Goal: Task Accomplishment & Management: Manage account settings

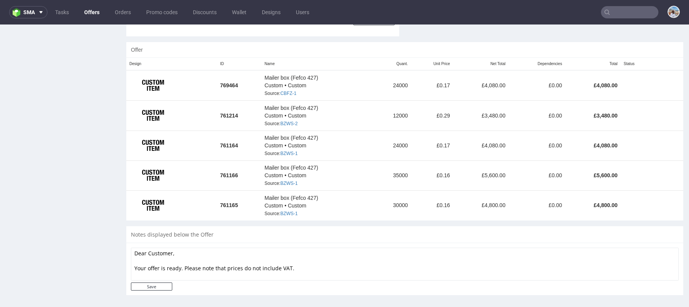
scroll to position [449, 0]
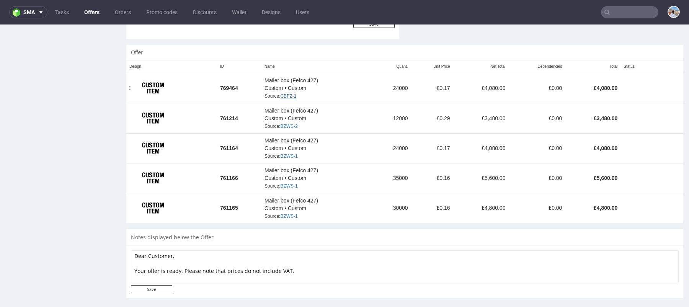
click at [293, 94] on link "CBFZ-1" at bounding box center [288, 95] width 16 height 5
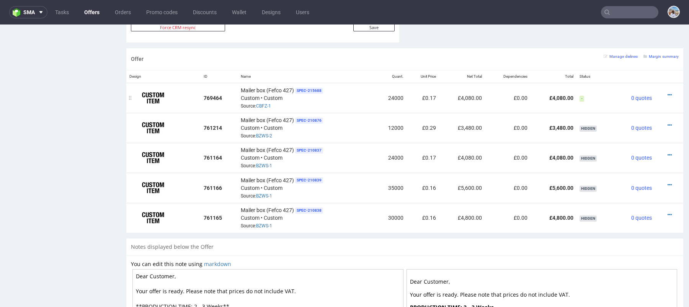
click at [662, 96] on div at bounding box center [667, 95] width 18 height 8
click at [667, 95] on icon at bounding box center [669, 94] width 4 height 5
click at [638, 82] on li "View cost details" at bounding box center [634, 78] width 70 height 14
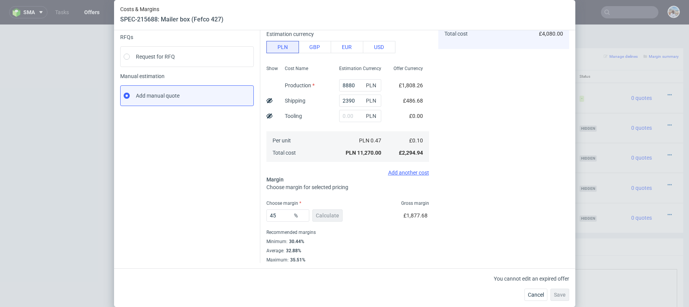
scroll to position [0, 0]
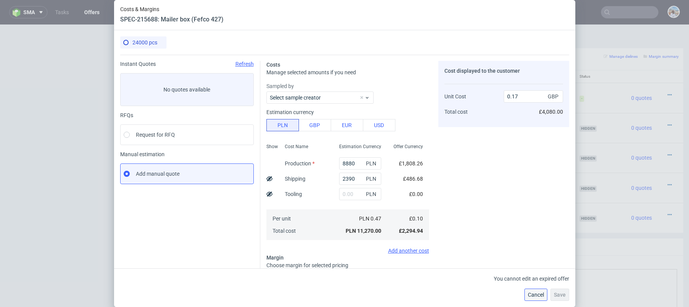
click at [532, 292] on span "Cancel" at bounding box center [536, 294] width 16 height 5
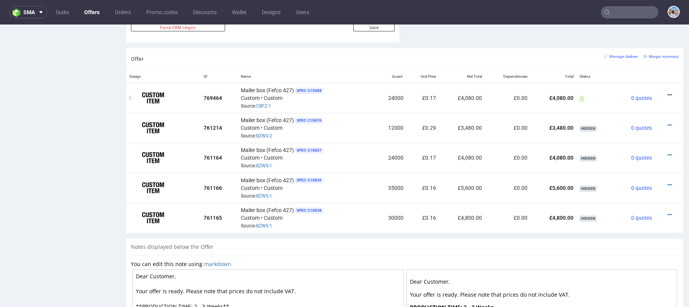
click at [667, 93] on icon at bounding box center [669, 94] width 4 height 5
click at [636, 76] on span "View cost details" at bounding box center [636, 78] width 57 height 8
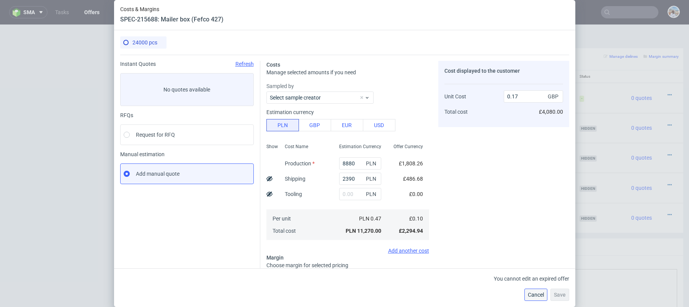
click at [531, 292] on span "Cancel" at bounding box center [536, 294] width 16 height 5
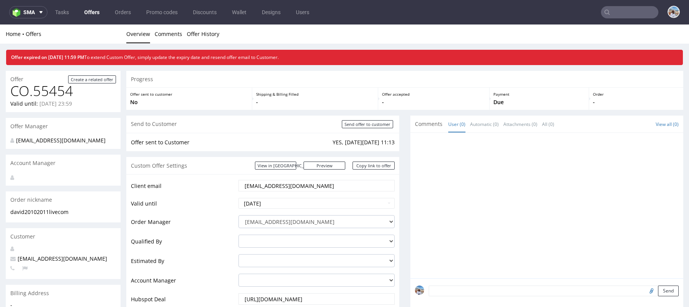
click at [283, 180] on input "david20102011@live.com" at bounding box center [316, 185] width 145 height 11
click at [285, 184] on input "david20102011@live.com" at bounding box center [316, 185] width 145 height 11
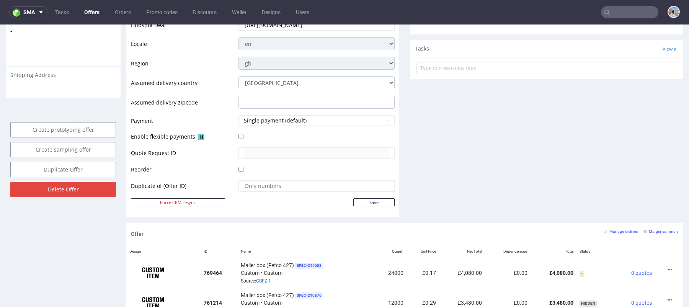
scroll to position [437, 0]
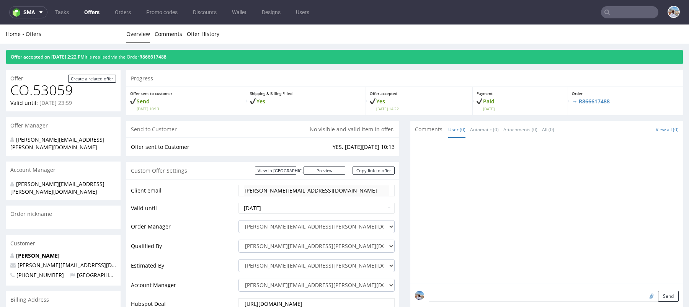
click at [636, 9] on input "text" at bounding box center [629, 12] width 57 height 12
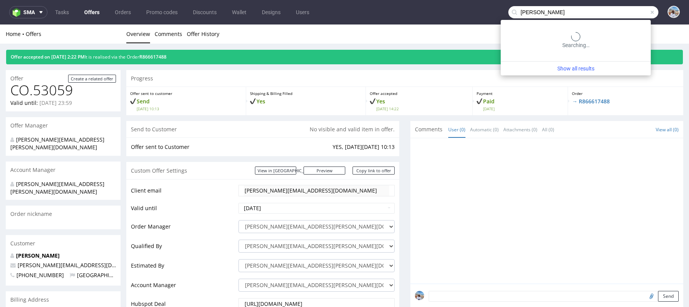
type input "konrad"
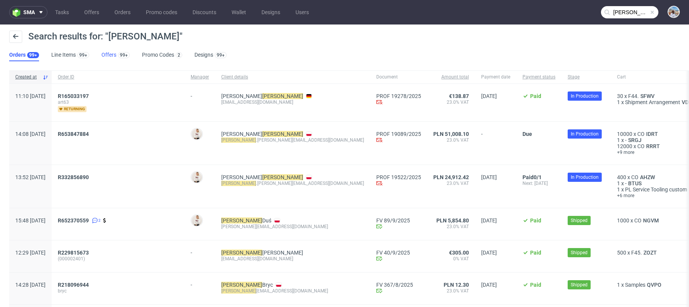
click at [108, 52] on link "Offers 99+" at bounding box center [115, 55] width 28 height 12
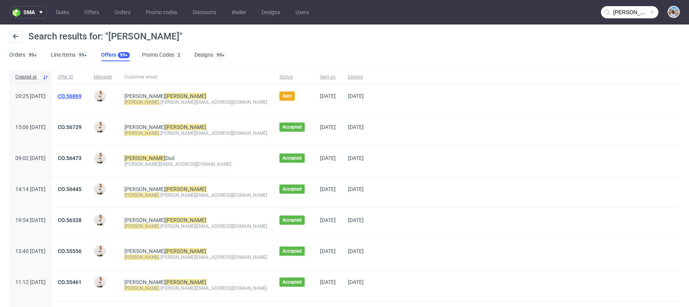
click at [82, 95] on link "CO.56869" at bounding box center [70, 96] width 24 height 6
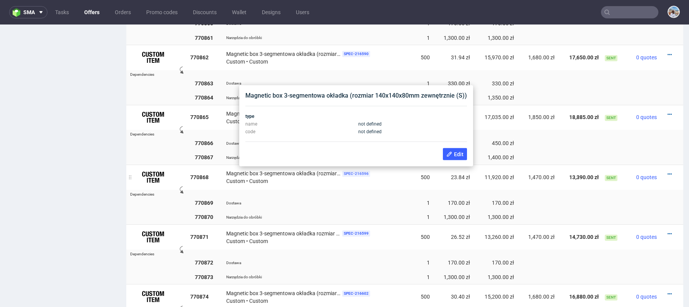
scroll to position [594, 0]
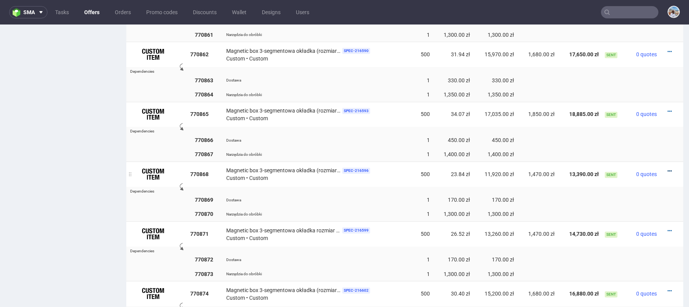
click at [667, 170] on icon at bounding box center [669, 170] width 4 height 5
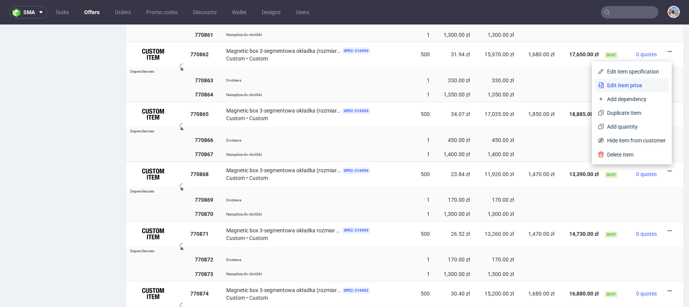
click at [619, 86] on span "Edit item price" at bounding box center [635, 86] width 62 height 8
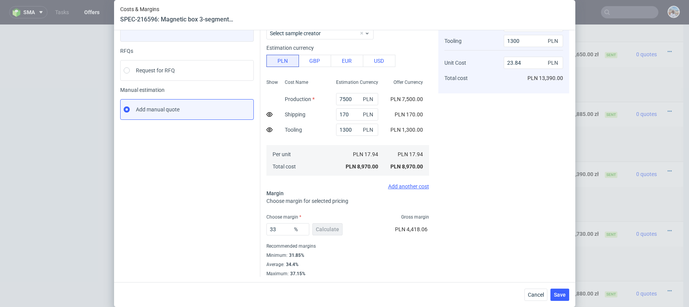
scroll to position [0, 0]
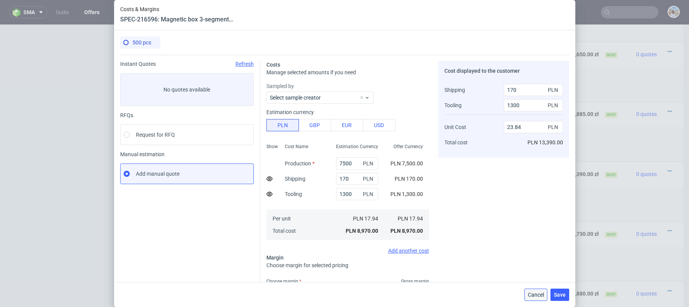
click at [536, 295] on span "Cancel" at bounding box center [536, 294] width 16 height 5
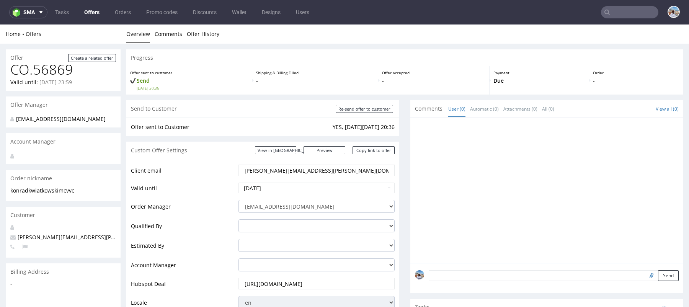
scroll to position [104, 0]
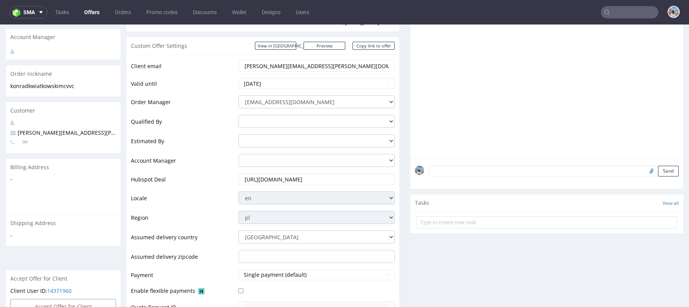
click at [374, 236] on select "Andorra Afghanistan Anguilla Albania Armenia Antarctica Argentina American Samo…" at bounding box center [316, 236] width 156 height 13
click at [165, 239] on td "Assumed delivery country" at bounding box center [184, 240] width 106 height 20
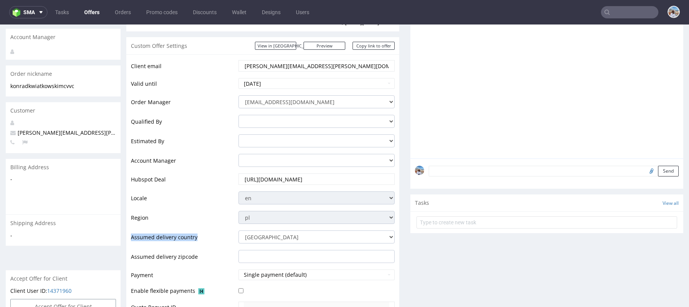
copy td "Assumed delivery country"
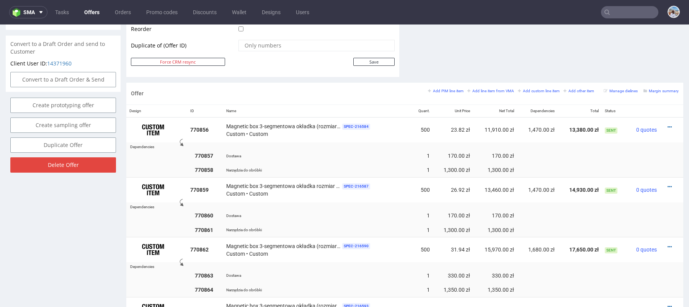
scroll to position [322, 0]
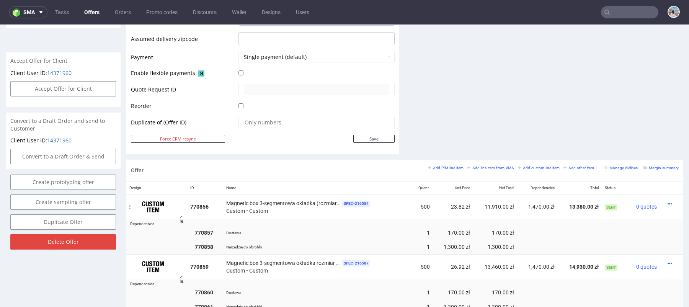
click at [663, 202] on div at bounding box center [669, 204] width 13 height 8
click at [667, 202] on icon at bounding box center [669, 203] width 4 height 5
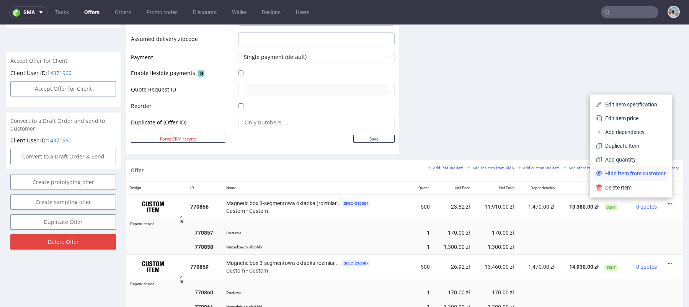
click at [607, 176] on span "Hide item from customer" at bounding box center [634, 174] width 64 height 8
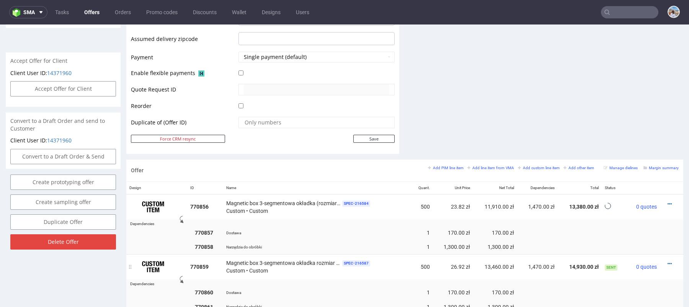
click at [664, 261] on div at bounding box center [669, 264] width 13 height 8
click at [667, 261] on icon at bounding box center [669, 263] width 4 height 5
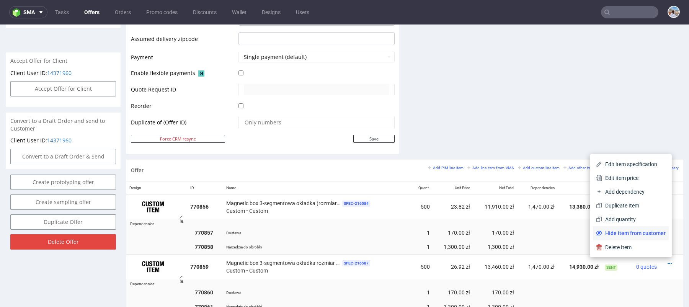
click at [640, 235] on span "Hide item from customer" at bounding box center [634, 233] width 64 height 8
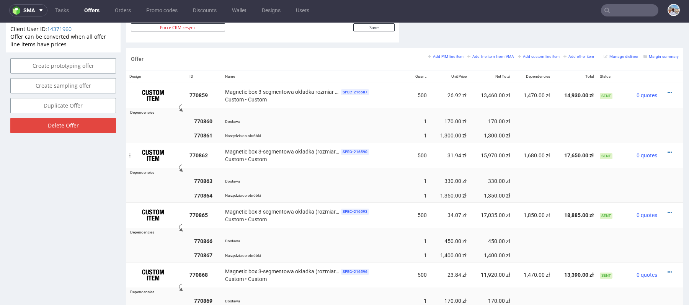
scroll to position [432, 0]
click at [667, 90] on icon at bounding box center [669, 92] width 4 height 5
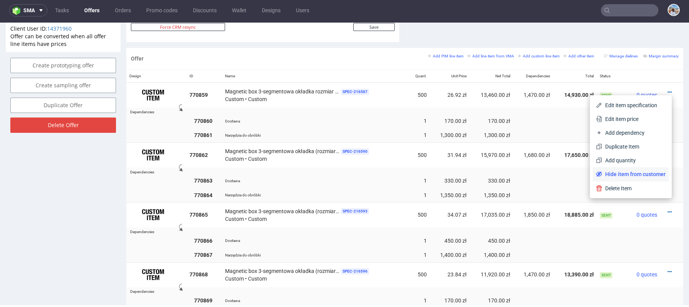
click at [629, 171] on span "Hide item from customer" at bounding box center [634, 174] width 64 height 8
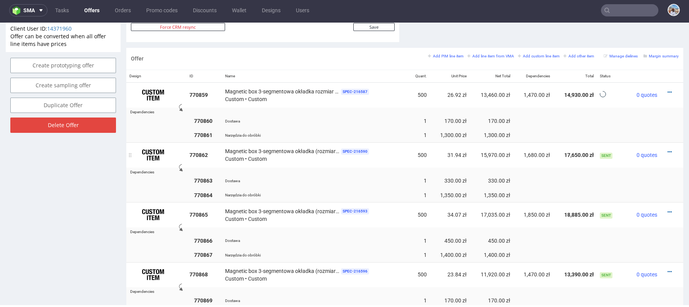
click at [663, 148] on div at bounding box center [669, 152] width 12 height 8
click at [667, 150] on icon at bounding box center [669, 151] width 4 height 5
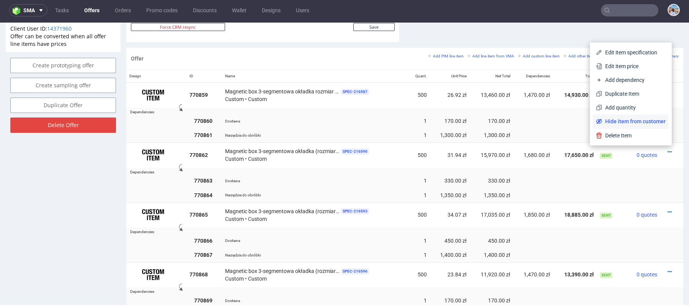
click at [633, 122] on span "Hide item from customer" at bounding box center [634, 121] width 64 height 8
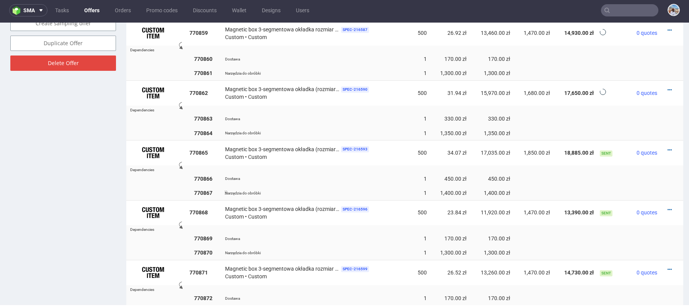
scroll to position [499, 0]
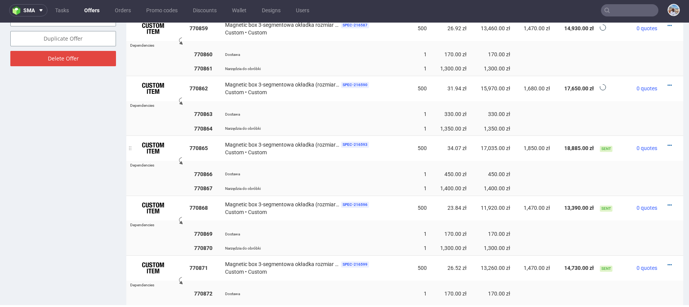
click at [663, 145] on div at bounding box center [669, 146] width 12 height 8
click at [667, 144] on icon at bounding box center [669, 145] width 4 height 5
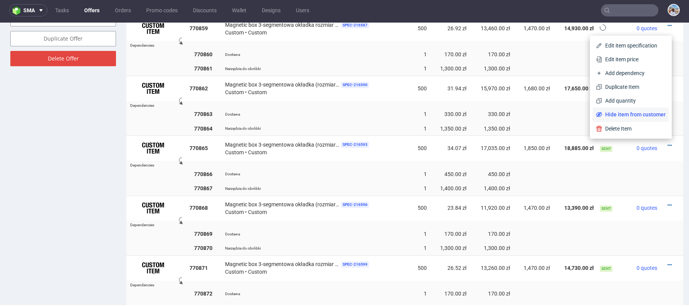
click at [628, 116] on span "Hide item from customer" at bounding box center [634, 115] width 64 height 8
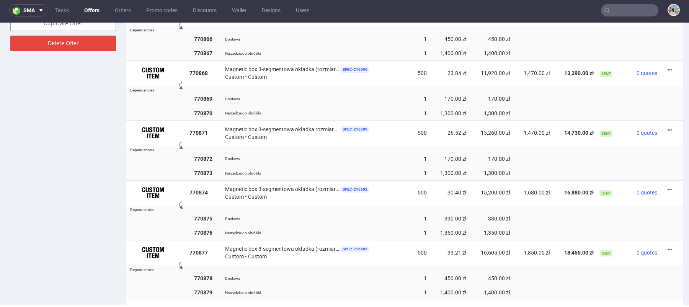
scroll to position [387, 0]
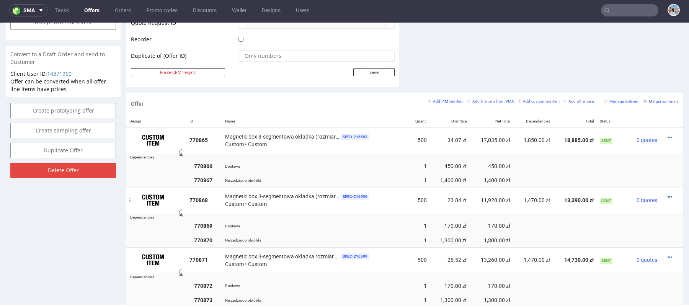
click at [667, 195] on icon at bounding box center [669, 196] width 4 height 5
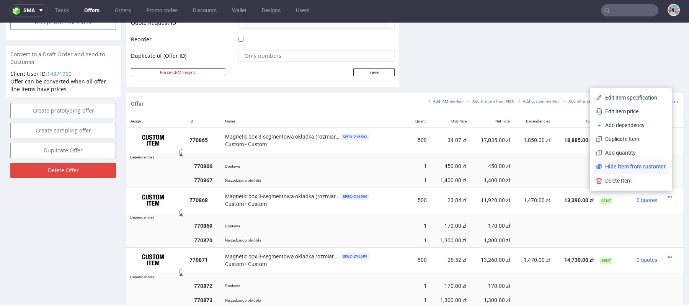
click at [642, 171] on li "Hide item from customer" at bounding box center [631, 167] width 76 height 14
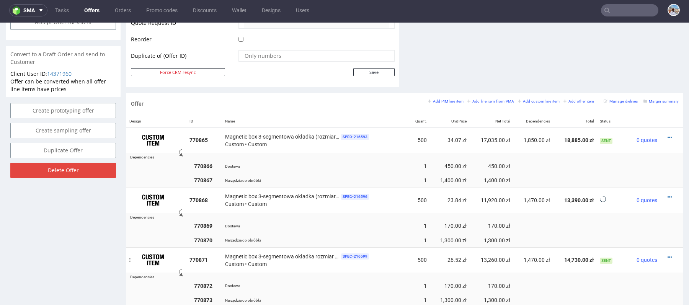
click at [663, 253] on div at bounding box center [669, 257] width 12 height 8
click at [667, 254] on icon at bounding box center [669, 256] width 4 height 5
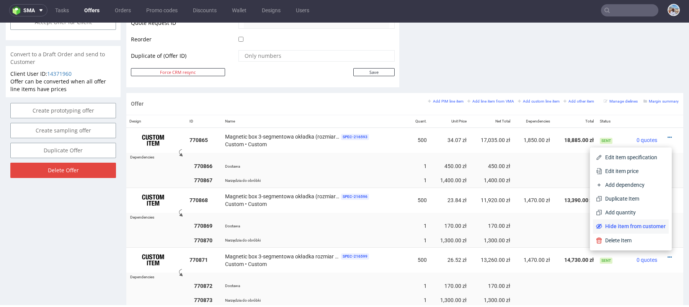
click at [654, 226] on span "Hide item from customer" at bounding box center [634, 226] width 64 height 8
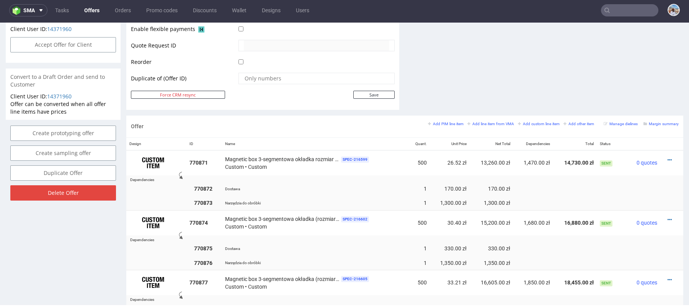
scroll to position [364, 0]
click at [664, 159] on div at bounding box center [669, 160] width 12 height 8
click at [667, 158] on icon at bounding box center [669, 160] width 4 height 5
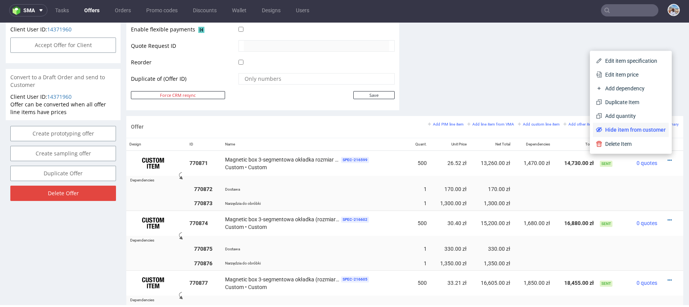
click at [644, 130] on span "Hide item from customer" at bounding box center [634, 130] width 64 height 8
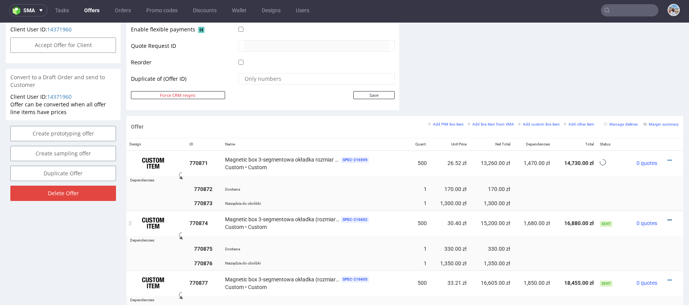
click at [667, 217] on icon at bounding box center [669, 219] width 4 height 5
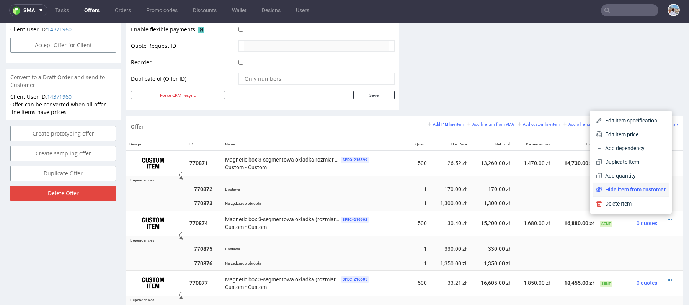
click at [645, 189] on span "Hide item from customer" at bounding box center [634, 190] width 64 height 8
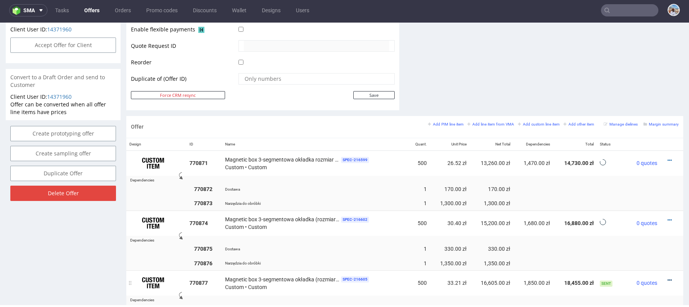
click at [667, 277] on icon at bounding box center [669, 279] width 4 height 5
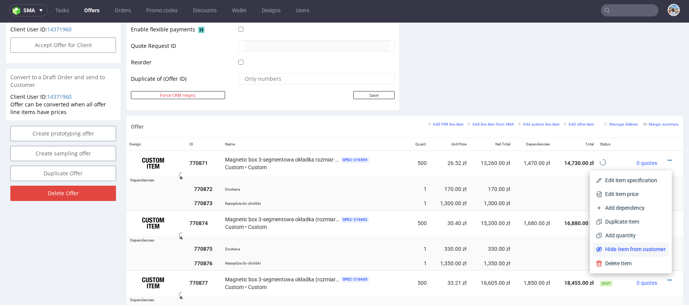
click at [640, 252] on span "Hide item from customer" at bounding box center [634, 249] width 64 height 8
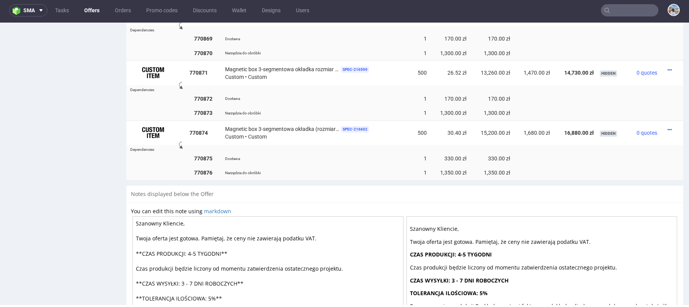
scroll to position [702, 0]
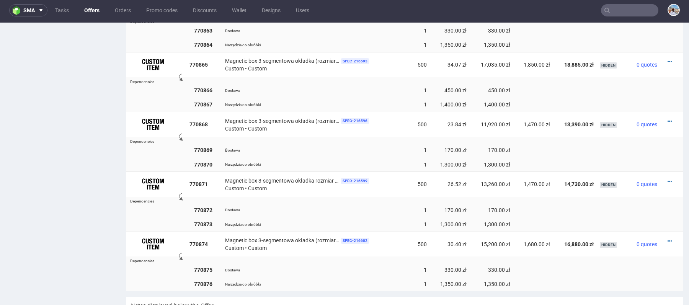
click at [360, 146] on div "Dostawa" at bounding box center [315, 150] width 180 height 8
click at [385, 81] on td at bounding box center [434, 80] width 497 height 6
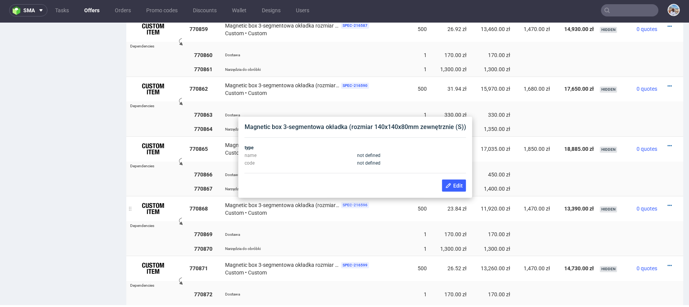
scroll to position [617, 0]
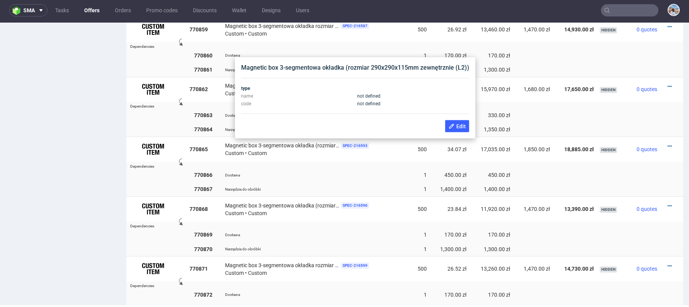
click at [398, 42] on td at bounding box center [434, 45] width 497 height 6
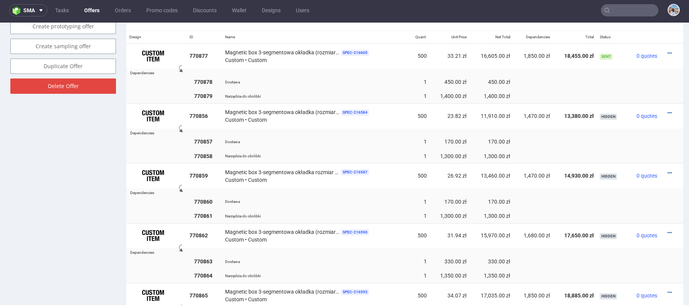
scroll to position [342, 0]
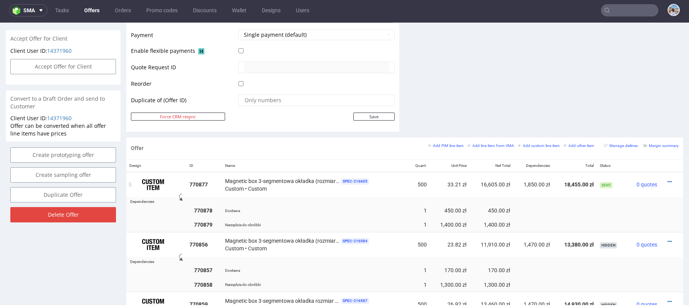
click at [665, 179] on div at bounding box center [669, 182] width 12 height 8
click at [667, 179] on icon at bounding box center [669, 181] width 4 height 5
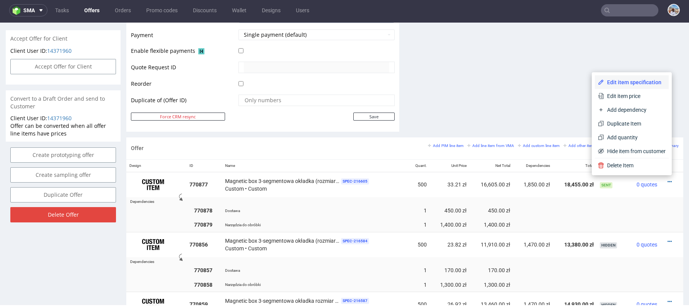
click at [635, 85] on span "Edit item specification" at bounding box center [635, 82] width 62 height 8
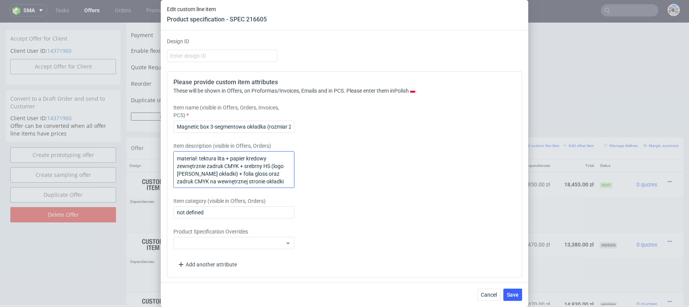
scroll to position [0, 0]
click at [492, 296] on span "Cancel" at bounding box center [489, 294] width 16 height 5
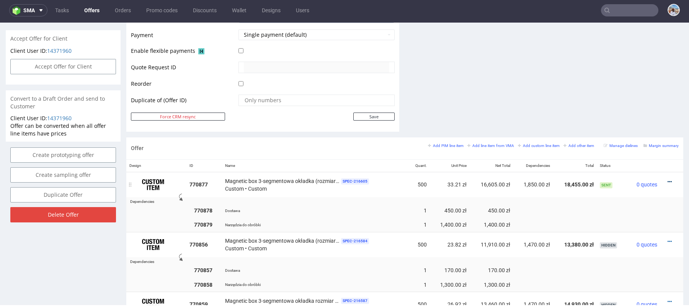
click at [667, 182] on icon at bounding box center [669, 181] width 4 height 5
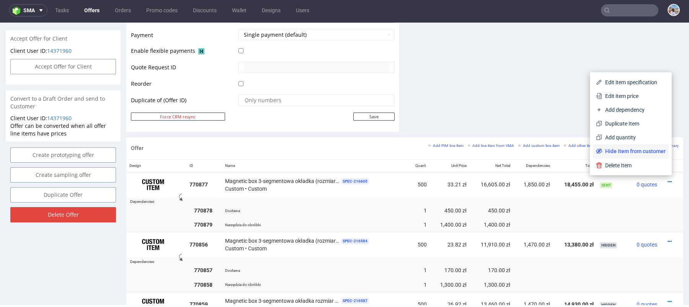
click at [643, 154] on span "Hide item from customer" at bounding box center [634, 151] width 64 height 8
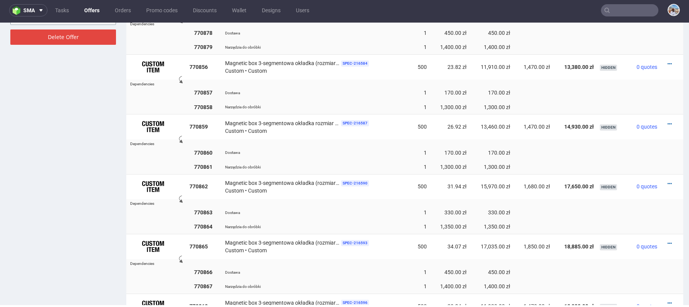
scroll to position [459, 0]
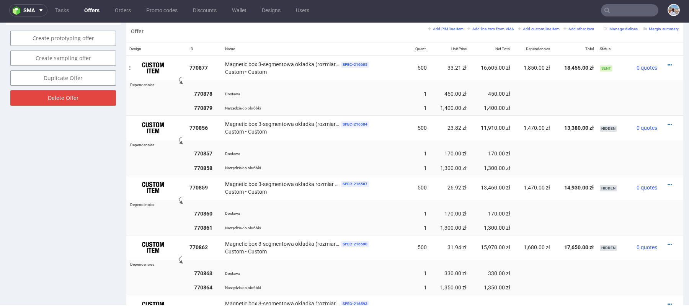
click at [663, 62] on div at bounding box center [669, 65] width 12 height 8
click at [667, 62] on icon at bounding box center [669, 64] width 4 height 5
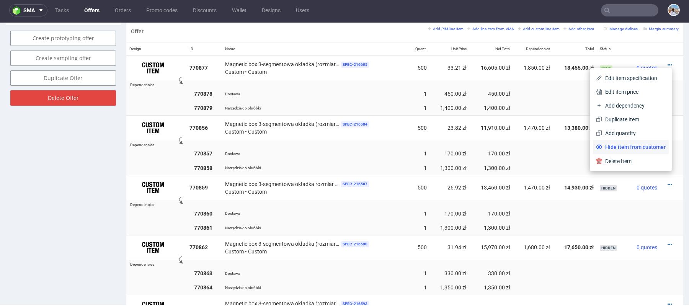
click at [619, 144] on span "Hide item from customer" at bounding box center [634, 147] width 64 height 8
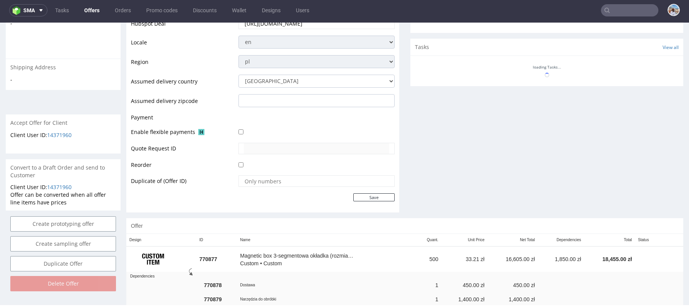
scroll to position [298, 0]
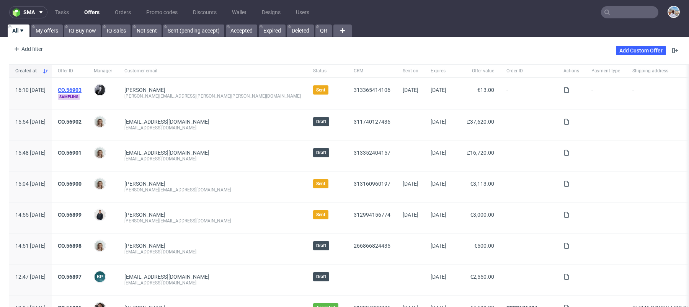
click at [82, 87] on link "CO.56903" at bounding box center [70, 90] width 24 height 6
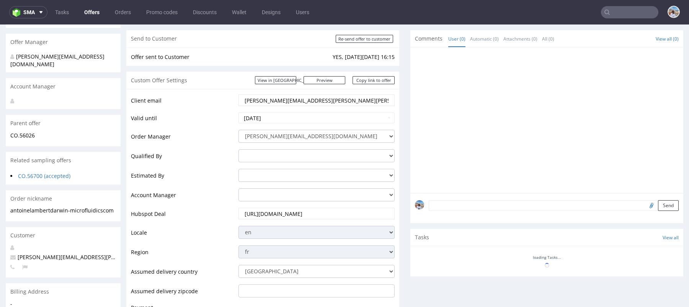
scroll to position [206, 0]
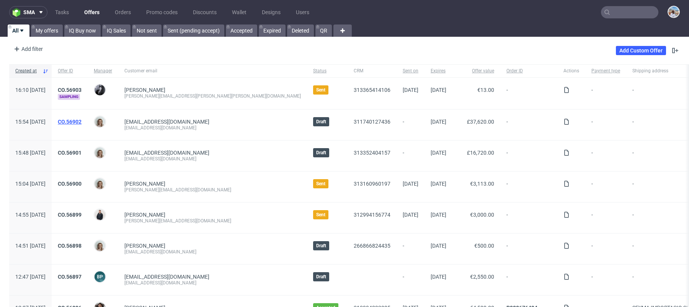
click at [82, 122] on link "CO.56902" at bounding box center [70, 122] width 24 height 6
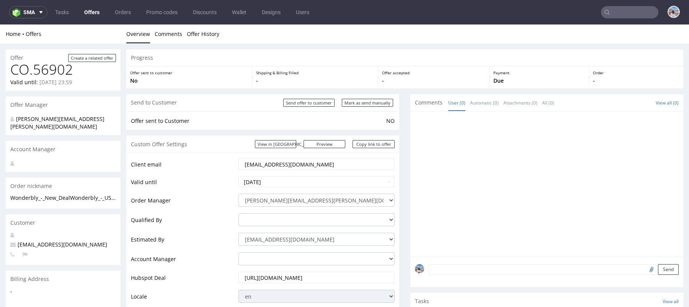
scroll to position [80, 0]
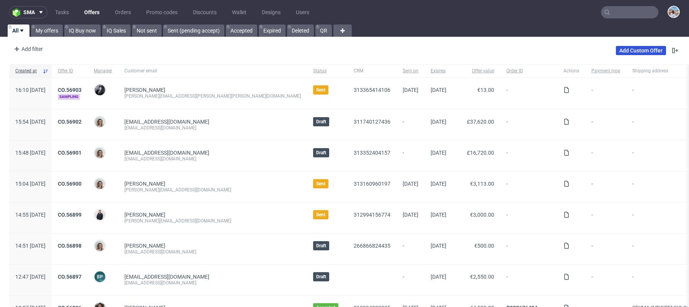
click at [631, 50] on link "Add Custom Offer" at bounding box center [641, 50] width 50 height 9
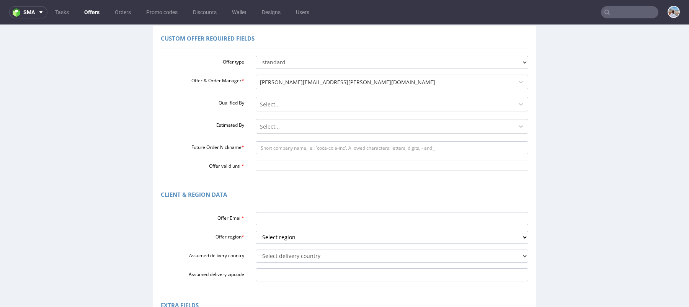
scroll to position [177, 0]
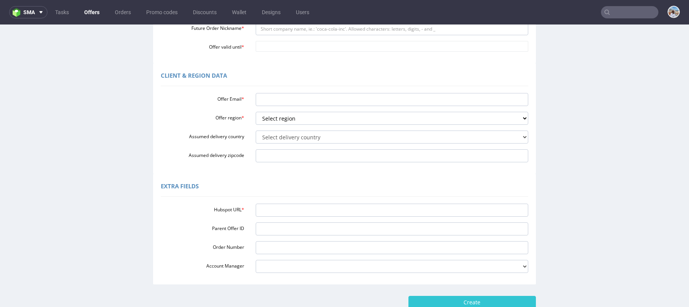
click at [290, 111] on div "Offer Email * Offer region * Select region eu gb de pl fr it es Assumed deliver…" at bounding box center [344, 126] width 367 height 72
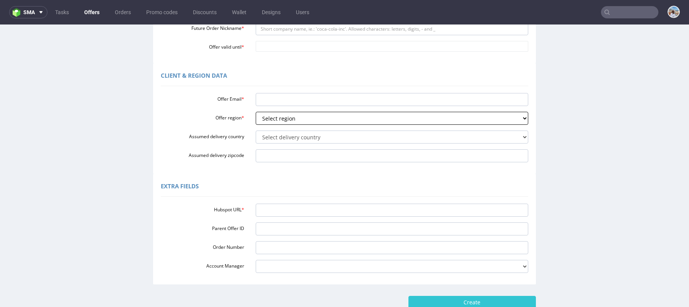
click at [290, 114] on select "Select region eu gb de pl fr it es" at bounding box center [392, 118] width 273 height 13
click at [275, 135] on select "Select delivery country Andorra Afghanistan Anguilla Albania Armenia Antarctica…" at bounding box center [392, 136] width 273 height 13
click at [313, 118] on select "Select region eu gb de pl fr it es" at bounding box center [392, 118] width 273 height 13
select select "eu"
click at [256, 112] on select "Select region eu gb de pl fr it es" at bounding box center [392, 118] width 273 height 13
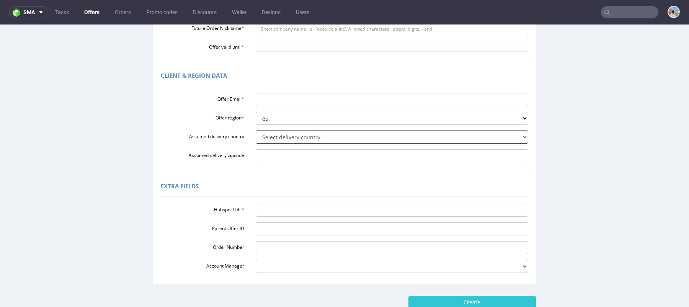
click at [302, 139] on select "Select delivery country Andorra Afghanistan Anguilla Albania Armenia Antarctica…" at bounding box center [392, 136] width 273 height 13
click at [273, 120] on select "Select region eu gb de pl fr it es" at bounding box center [392, 118] width 273 height 13
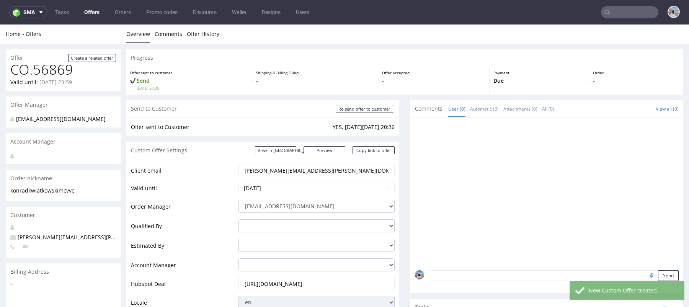
scroll to position [347, 0]
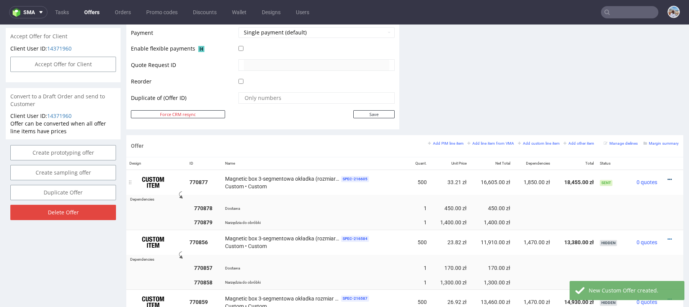
click at [667, 179] on icon at bounding box center [669, 179] width 4 height 5
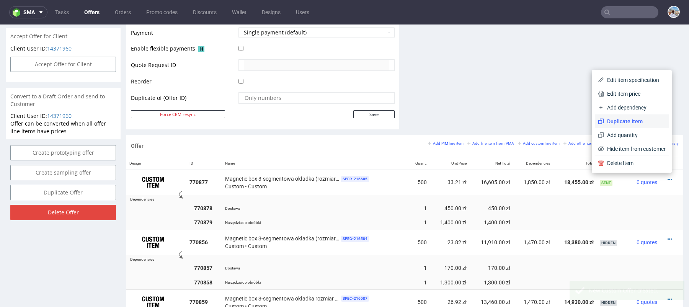
click at [620, 120] on span "Duplicate Item" at bounding box center [635, 121] width 62 height 8
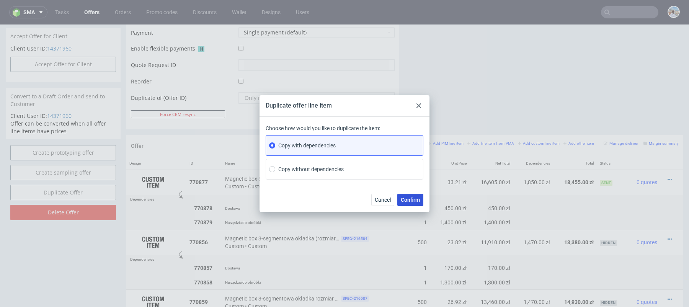
click at [410, 199] on span "Confirm" at bounding box center [410, 199] width 19 height 5
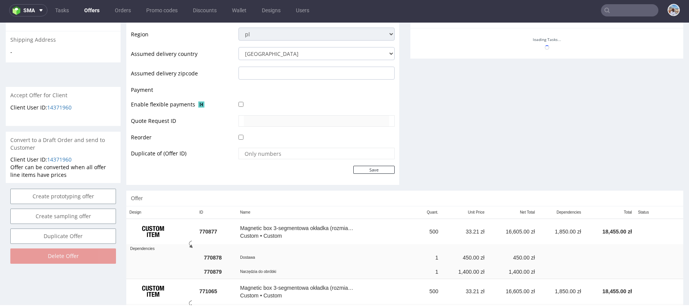
scroll to position [357, 0]
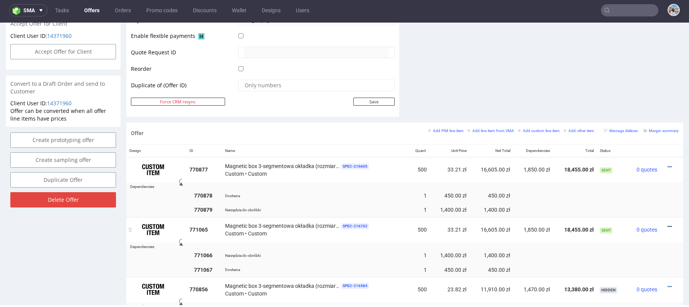
click at [667, 224] on icon at bounding box center [669, 226] width 4 height 5
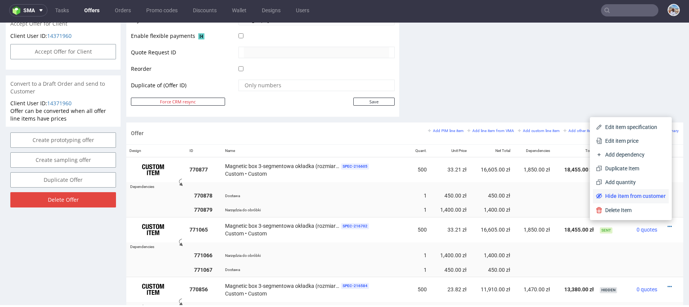
click at [615, 196] on span "Hide item from customer" at bounding box center [634, 196] width 64 height 8
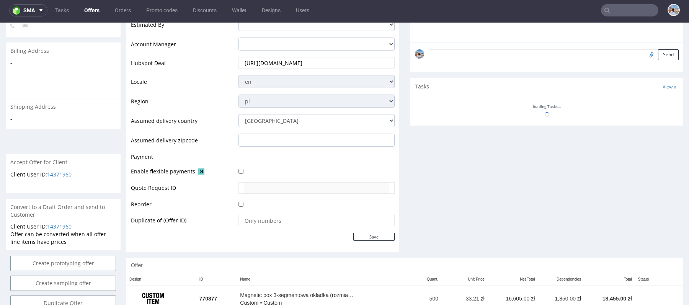
scroll to position [298, 0]
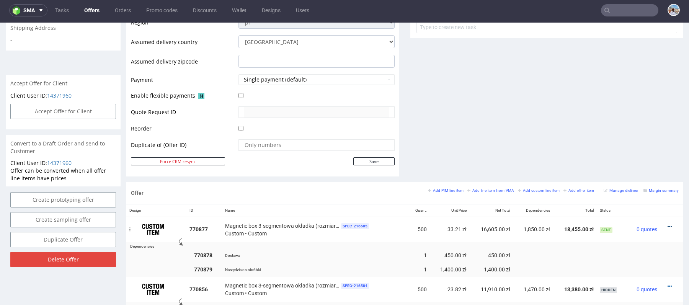
click at [667, 224] on icon at bounding box center [669, 226] width 4 height 5
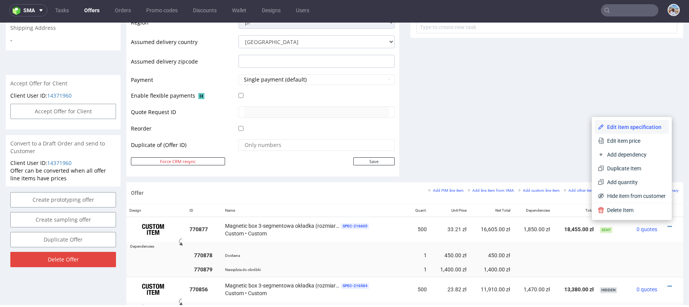
click at [629, 122] on li "Edit item specification" at bounding box center [632, 127] width 74 height 14
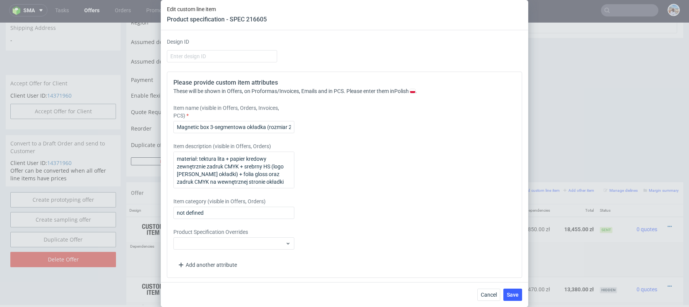
scroll to position [365, 0]
click at [232, 124] on input "Magnetic box 3-segmentowa okładka (rozmiar 290x290x115mm zewnętrznie (L2))" at bounding box center [233, 127] width 121 height 12
click at [258, 124] on input "Magnetic box 3-segmentowa okładka (rozmiar 290x290x115mm zewnętrznie (L2))" at bounding box center [233, 127] width 121 height 12
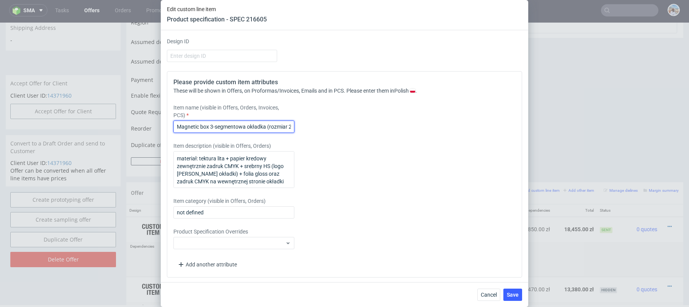
click at [258, 124] on input "Magnetic box 3-segmentowa okładka (rozmiar 290x290x115mm zewnętrznie (L2))" at bounding box center [233, 127] width 121 height 12
paste input "text"
paste input "rozmiar 245x245x90mm zewnętrznie (L1)"
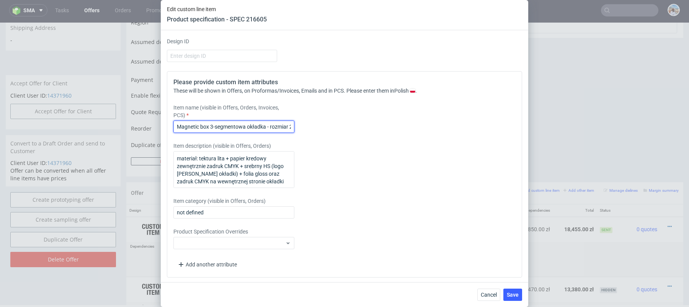
scroll to position [0, 78]
click at [192, 125] on input "Magnetic box 3-segmentowa okładka - rozmiar 245x245x90mm zewnętrznie (L1)" at bounding box center [233, 127] width 121 height 12
type input "Magnetic box 3-segmentowa okładka - rozmiar 245x245x90mm zewnętrznie (L1)"
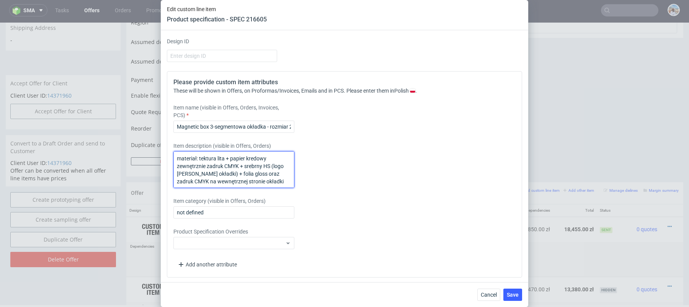
click at [220, 160] on textarea "materiał: tektura lita + papier kredowy zewnętrznie zadruk CMYK + srebrny HS (l…" at bounding box center [233, 169] width 121 height 37
click at [224, 174] on textarea "materiał: tektura lita + papier kredowy zewnętrznie zadruk CMYK + srebrny HS (l…" at bounding box center [233, 169] width 121 height 37
drag, startPoint x: 275, startPoint y: 182, endPoint x: 142, endPoint y: 133, distance: 141.7
click at [142, 133] on div "Edit custom line item Product specification - SPEC 216605 Supplier Warehouse Te…" at bounding box center [344, 153] width 689 height 307
paste textarea "Wibalin Natural 568 Prussian Blue wewnętrznie i zewnętrznie HS zewnętrznie na t…"
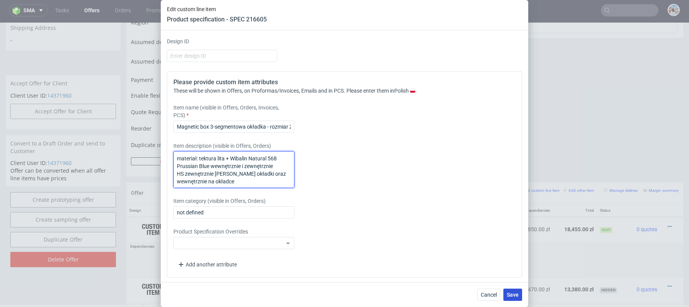
type textarea "materiał: tektura lita + Wibalin Natural 568 Prussian Blue wewnętrznie i zewnęt…"
click at [507, 296] on span "Save" at bounding box center [513, 294] width 12 height 5
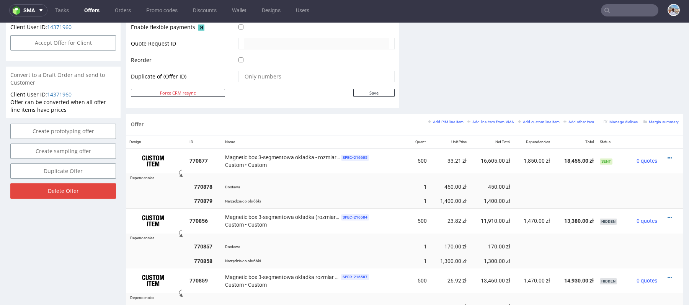
scroll to position [380, 0]
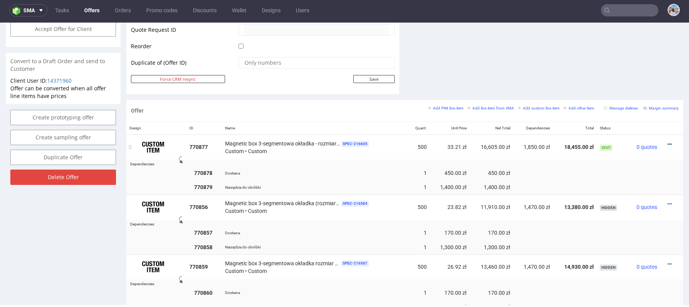
click at [667, 142] on icon at bounding box center [669, 144] width 4 height 5
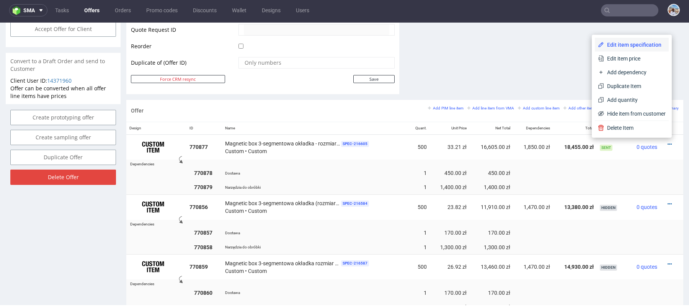
click at [618, 44] on span "Edit item specification" at bounding box center [635, 45] width 62 height 8
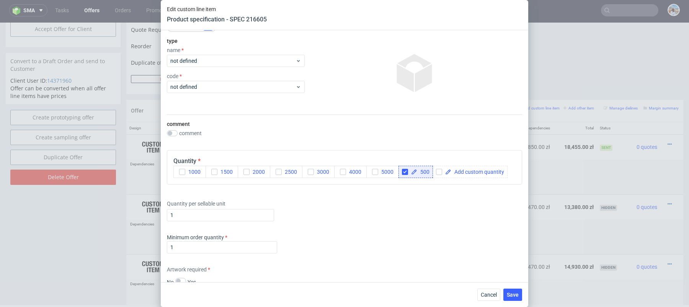
scroll to position [81, 0]
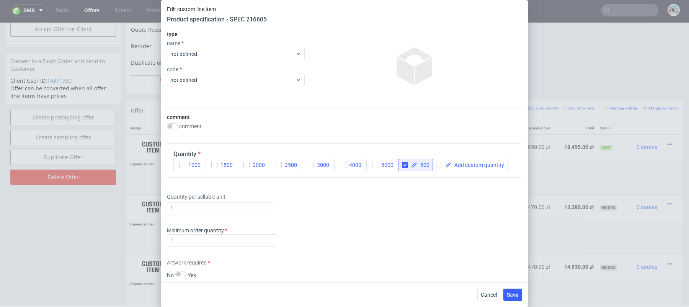
click at [422, 167] on span "500" at bounding box center [423, 164] width 12 height 5
click at [420, 165] on span "500" at bounding box center [423, 164] width 12 height 5
checkbox input "true"
click at [314, 166] on span "3000" at bounding box center [321, 165] width 15 height 6
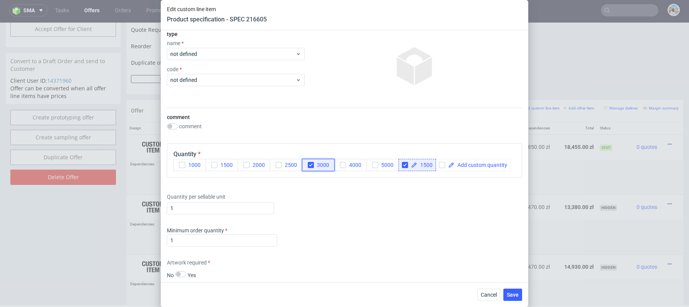
scroll to position [365, 0]
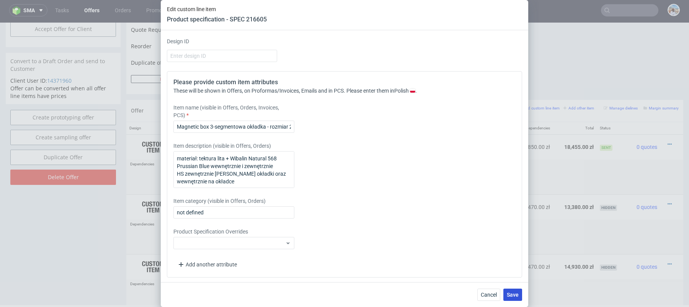
click at [516, 298] on button "Save" at bounding box center [512, 295] width 19 height 12
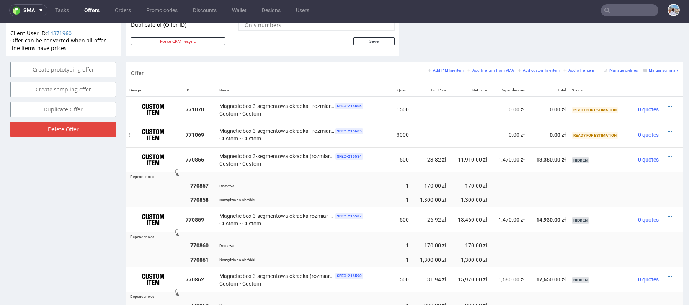
scroll to position [409, 0]
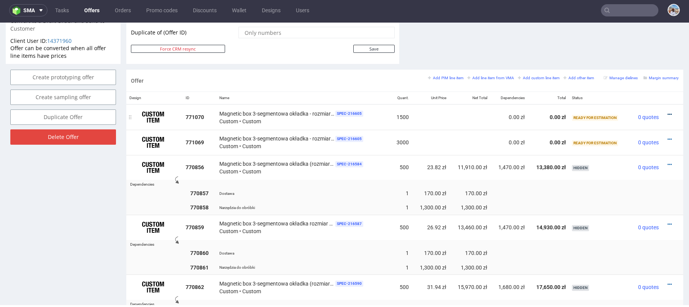
click at [667, 112] on icon at bounding box center [669, 114] width 4 height 5
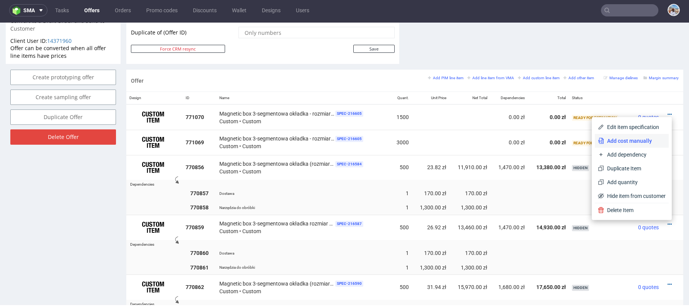
click at [629, 140] on span "Add cost manually" at bounding box center [635, 141] width 62 height 8
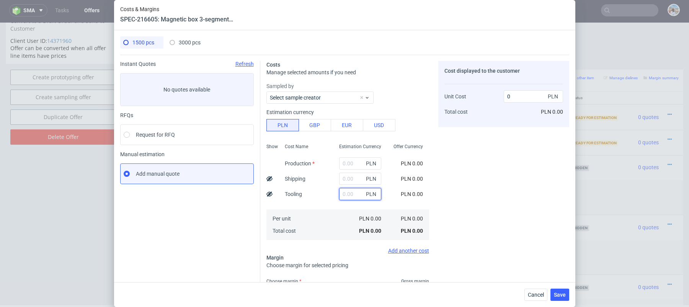
click at [345, 197] on input "text" at bounding box center [360, 194] width 42 height 12
type input "1300"
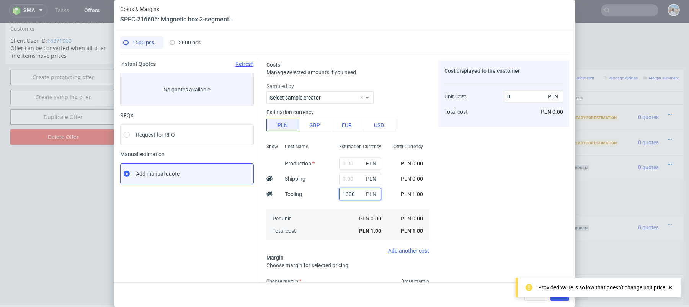
type input "0.87"
type input "1300"
click at [269, 193] on use at bounding box center [269, 193] width 6 height 5
type input "0"
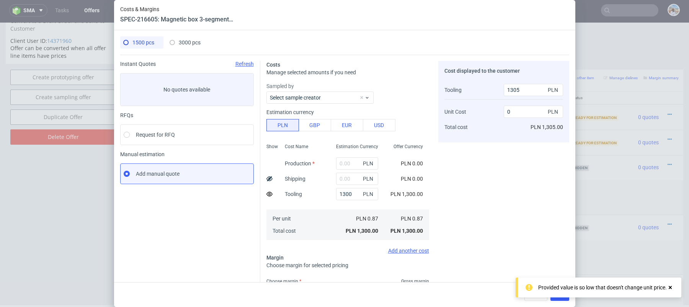
click at [191, 43] on span "3000 pcs" at bounding box center [190, 42] width 22 height 6
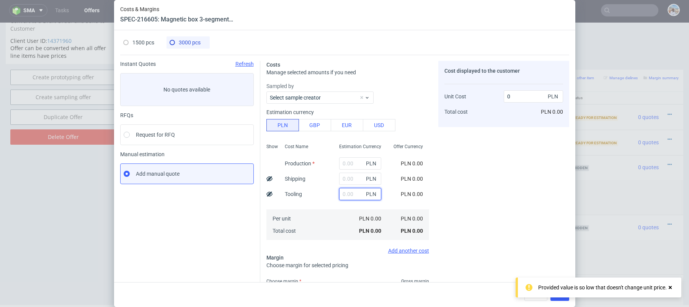
click at [354, 192] on input "text" at bounding box center [360, 194] width 42 height 12
type input "1300"
type input "0.43"
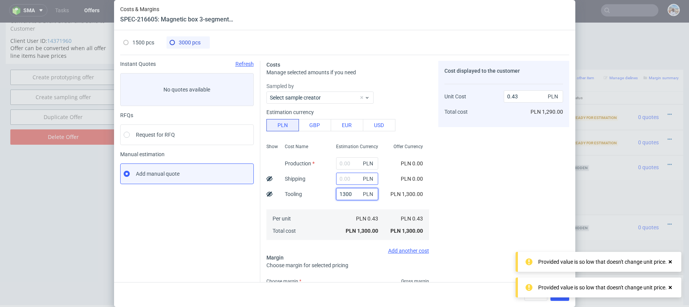
type input "1300"
click at [347, 176] on input "text" at bounding box center [357, 179] width 42 height 12
type input "1000"
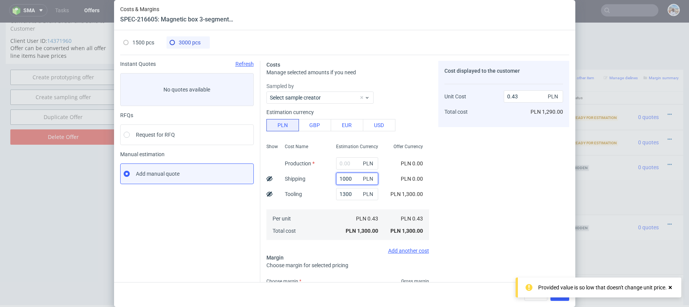
type input "0.76"
type input "1000"
click at [154, 47] on div "1500 pcs" at bounding box center [138, 42] width 31 height 12
type input "0"
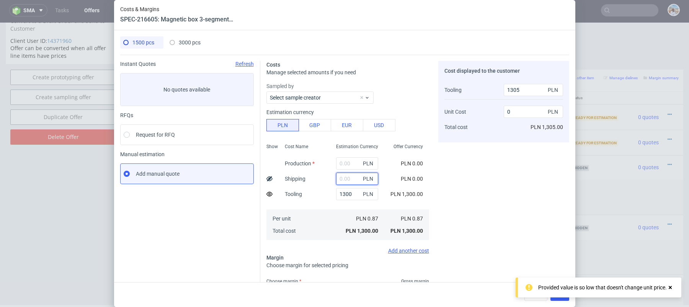
click at [341, 177] on input "text" at bounding box center [357, 179] width 42 height 12
type input "1000"
type input "0.67"
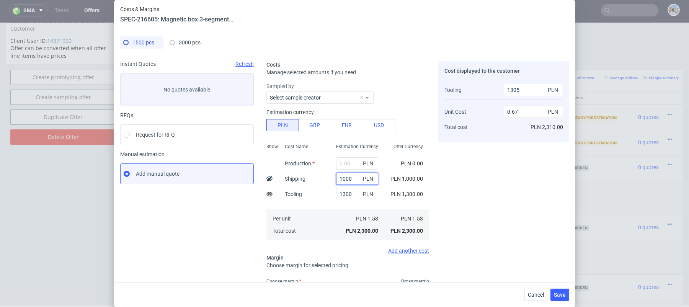
drag, startPoint x: 348, startPoint y: 178, endPoint x: 367, endPoint y: 178, distance: 18.7
click at [367, 178] on div "1000 PLN" at bounding box center [357, 179] width 42 height 12
type input "1020"
type input "0.68"
click at [344, 176] on input "1020" at bounding box center [357, 179] width 42 height 12
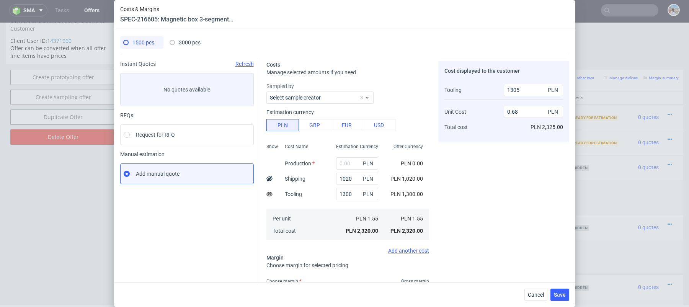
click at [328, 178] on div "Cost Name Production Shipping Tooling Per unit Total cost" at bounding box center [304, 190] width 51 height 101
click at [182, 37] on div "3000 pcs" at bounding box center [185, 42] width 31 height 12
type input "1000"
type input "0.76"
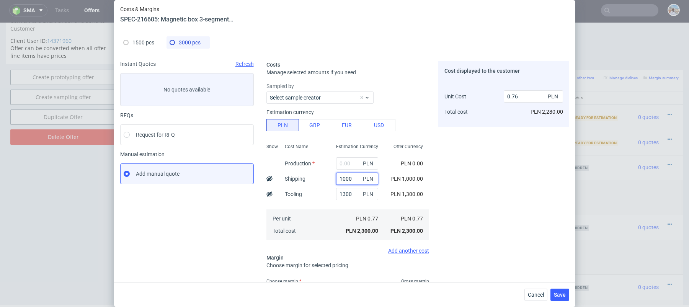
drag, startPoint x: 347, startPoint y: 179, endPoint x: 365, endPoint y: 179, distance: 18.0
click at [365, 179] on div "1000 PLN" at bounding box center [357, 179] width 42 height 12
type input "1020"
type input "0.77"
type input "1020"
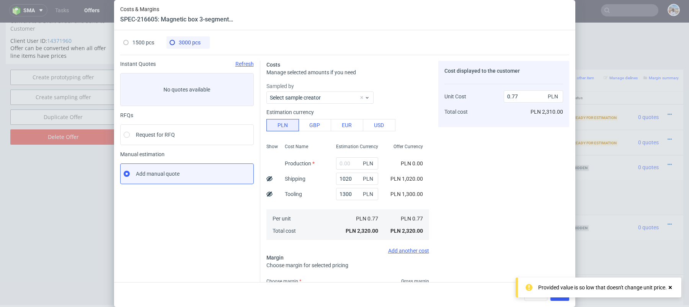
click at [312, 156] on div "Production" at bounding box center [300, 163] width 42 height 15
click at [340, 156] on div "PLN" at bounding box center [357, 163] width 54 height 15
click at [269, 174] on div at bounding box center [269, 178] width 6 height 15
click at [269, 177] on icon at bounding box center [269, 179] width 6 height 6
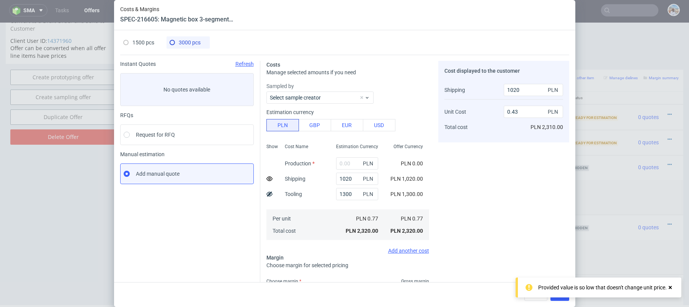
click at [139, 42] on span "1500 pcs" at bounding box center [143, 42] width 22 height 6
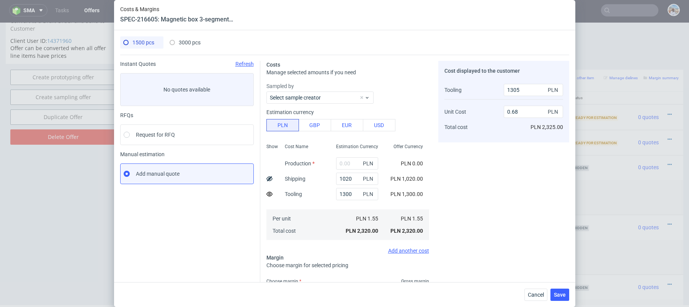
click at [268, 174] on div at bounding box center [269, 178] width 6 height 15
click at [267, 181] on icon at bounding box center [269, 179] width 6 height 6
type input "0"
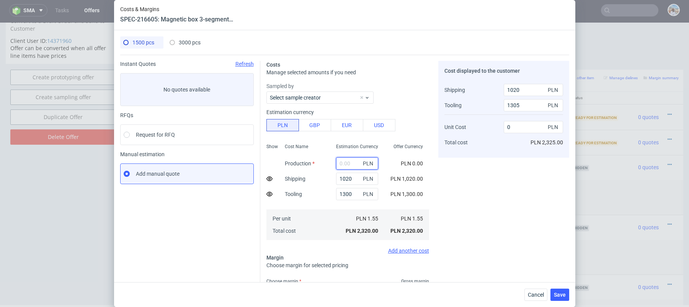
click at [348, 162] on input "text" at bounding box center [357, 163] width 42 height 12
paste input "26 790"
click at [347, 164] on input "26 790" at bounding box center [357, 163] width 42 height 12
type input "26790"
type input "17.86"
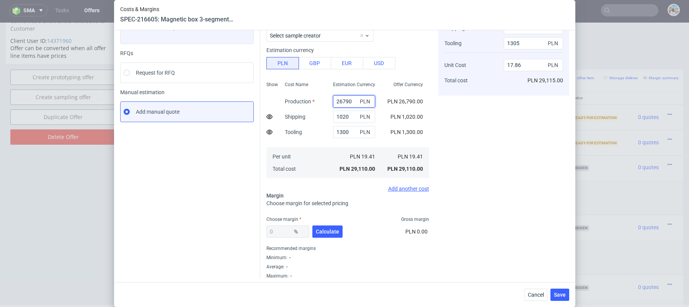
scroll to position [64, 0]
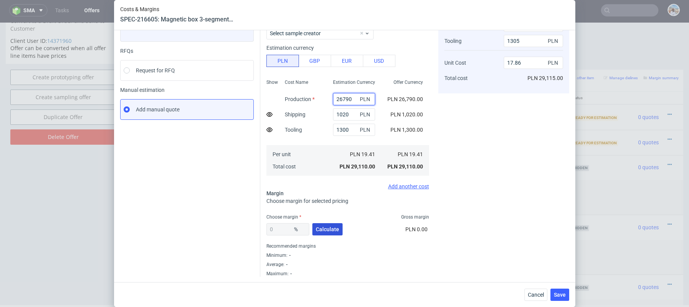
type input "26790"
click at [328, 233] on button "Calculate" at bounding box center [327, 229] width 30 height 12
type input "26.56"
type input "24.88"
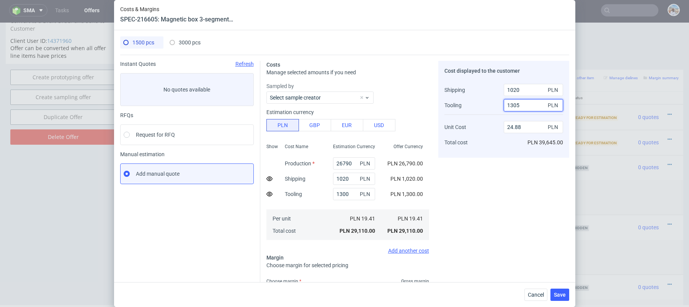
click at [525, 108] on input "1305" at bounding box center [533, 105] width 59 height 12
type input "1300"
click at [476, 103] on div "Shipping Tooling Unit Cost Total cost" at bounding box center [473, 116] width 59 height 71
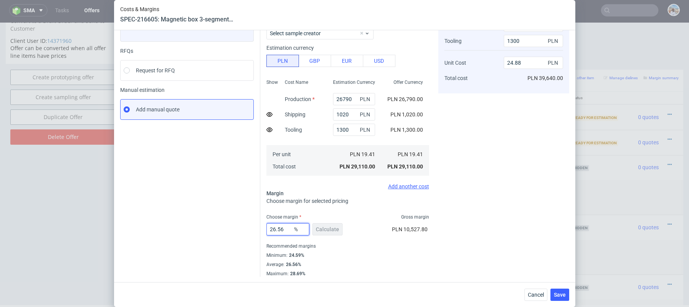
click at [279, 229] on input "26.56" at bounding box center [287, 229] width 43 height 12
type input "25"
type input "24.33"
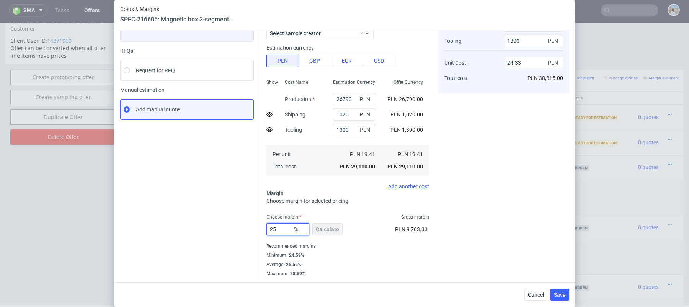
scroll to position [59, 0]
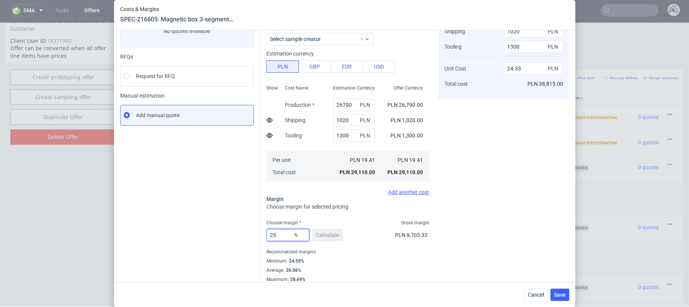
click at [279, 238] on input "25" at bounding box center [287, 235] width 43 height 12
type input "20"
type input "22.71"
click at [280, 237] on input "20" at bounding box center [287, 235] width 43 height 12
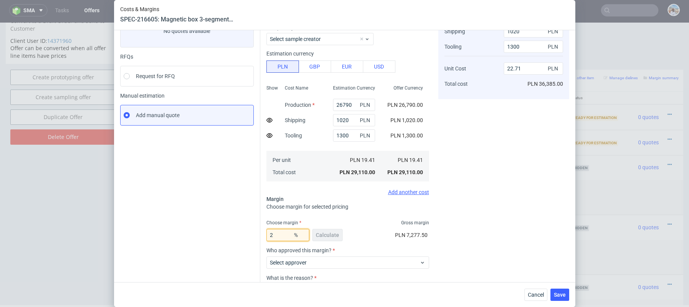
type input "22"
type input "23.33"
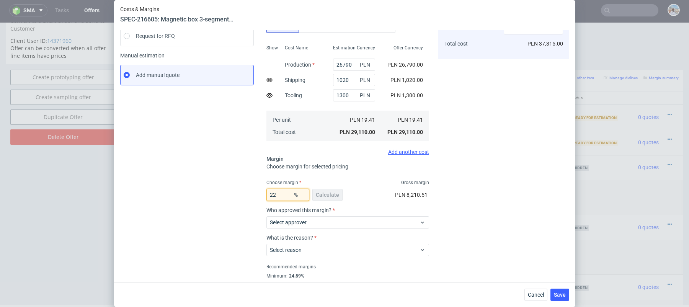
scroll to position [119, 0]
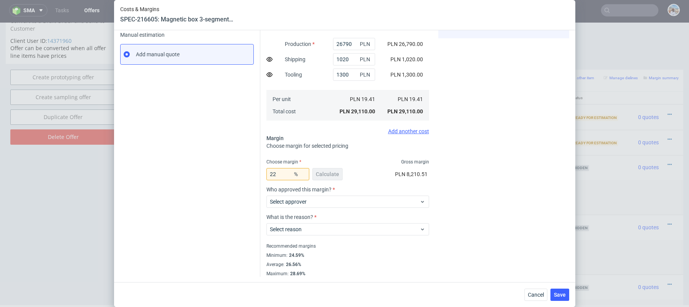
click at [247, 165] on div "Instant Quotes Refresh No quotes available RFQs Request for RFQ Manual estimati…" at bounding box center [190, 108] width 140 height 335
click at [280, 173] on input "22" at bounding box center [287, 174] width 43 height 12
type input "3"
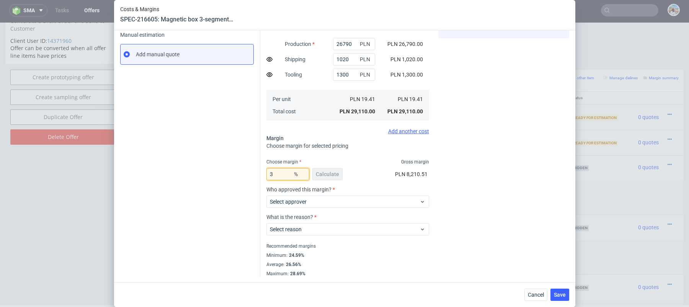
type input "18.46"
type input "25"
click at [204, 178] on div "Instant Quotes Refresh No quotes available RFQs Request for RFQ Manual estimati…" at bounding box center [190, 108] width 140 height 335
type input "24.33"
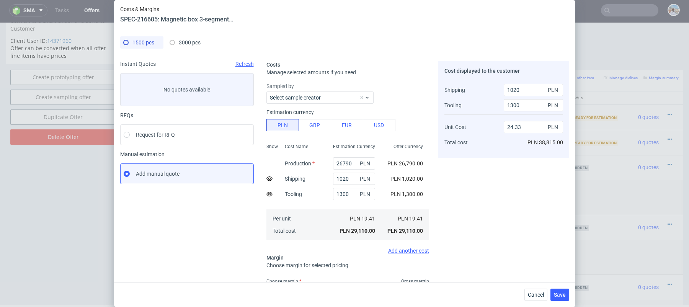
scroll to position [64, 0]
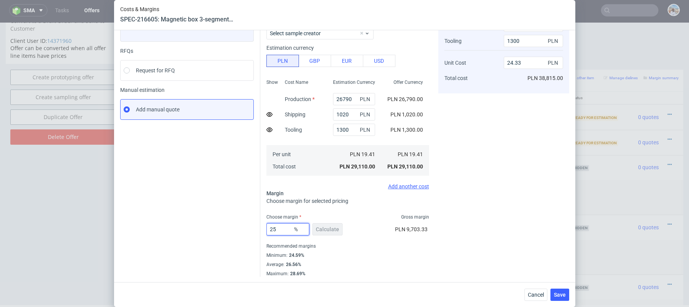
click at [284, 230] on input "25" at bounding box center [287, 229] width 43 height 12
type input "20"
type input "22.71"
type input "20"
click at [206, 199] on div "Instant Quotes Refresh No quotes available RFQs Request for RFQ Manual estimati…" at bounding box center [190, 164] width 140 height 335
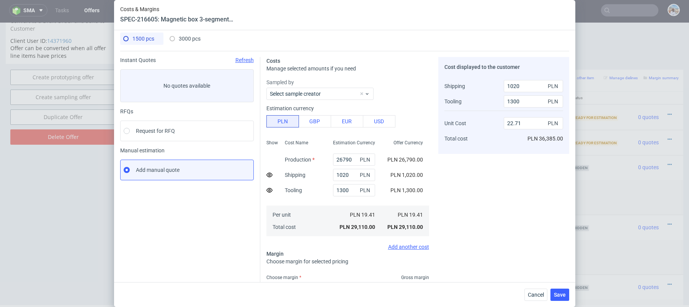
scroll to position [119, 0]
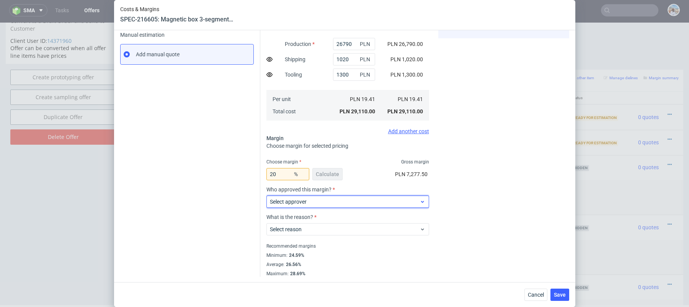
click at [292, 198] on span "Select approver" at bounding box center [345, 202] width 150 height 8
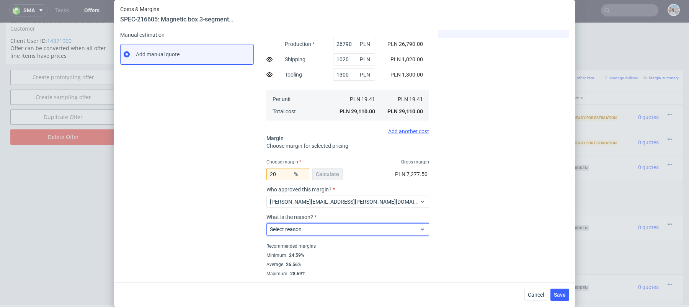
click at [301, 225] on span "Select reason" at bounding box center [345, 229] width 150 height 8
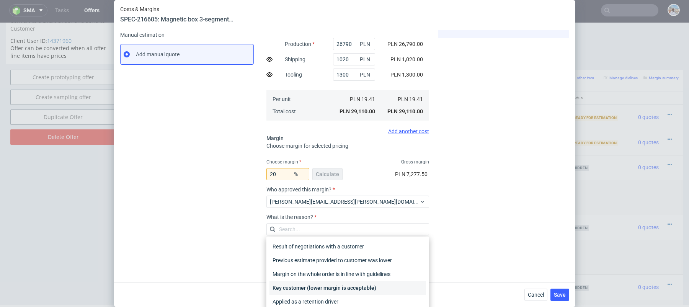
click at [309, 285] on div "Key customer (lower margin is acceptable)" at bounding box center [347, 288] width 156 height 14
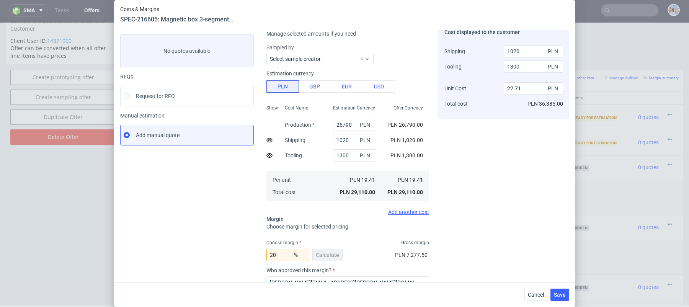
scroll to position [0, 0]
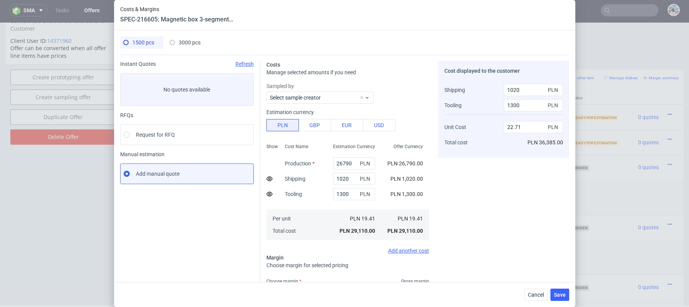
click at [189, 42] on span "3000 pcs" at bounding box center [190, 42] width 22 height 6
type input "0"
type input "0.43"
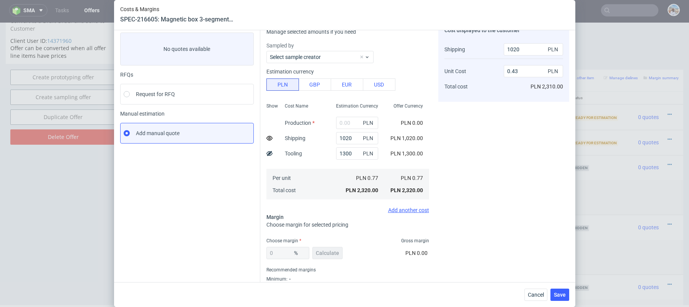
scroll to position [42, 0]
click at [348, 123] on input "text" at bounding box center [357, 121] width 42 height 12
paste input "48 300"
click at [347, 120] on input "48 300" at bounding box center [357, 121] width 42 height 12
type input "48300"
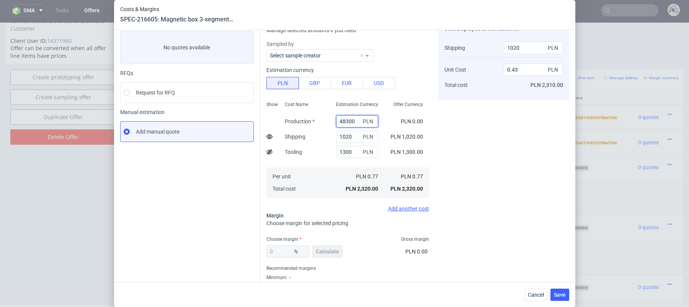
type input "16.53"
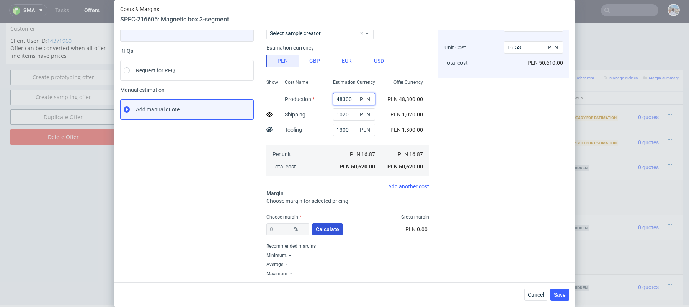
type input "48300"
click at [321, 230] on span "Calculate" at bounding box center [327, 229] width 23 height 5
type input "22.88"
type input "21.54"
click at [283, 230] on input "22.88" at bounding box center [287, 229] width 43 height 12
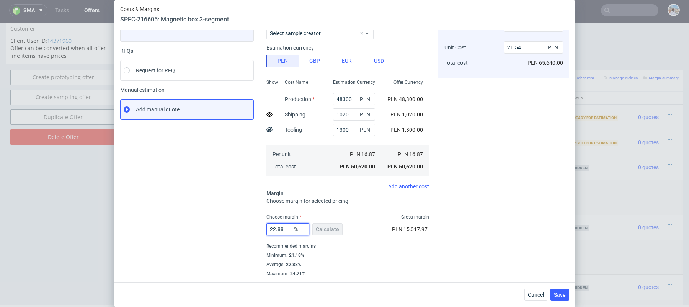
click at [283, 230] on input "22.88" at bounding box center [287, 229] width 43 height 12
click at [242, 240] on div "Instant Quotes Refresh No quotes available RFQs Request for RFQ Manual estimati…" at bounding box center [190, 137] width 140 height 280
click at [277, 228] on input "22.88" at bounding box center [287, 229] width 43 height 12
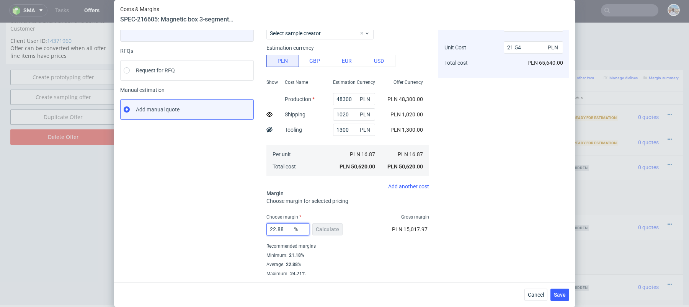
click at [277, 228] on input "22.88" at bounding box center [287, 229] width 43 height 12
type input "20"
type input "20.75"
type input "20"
click at [205, 192] on div "Instant Quotes Refresh No quotes available RFQs Request for RFQ Manual estimati…" at bounding box center [190, 164] width 140 height 335
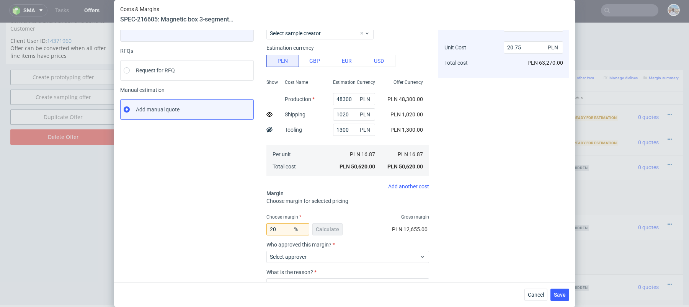
scroll to position [0, 0]
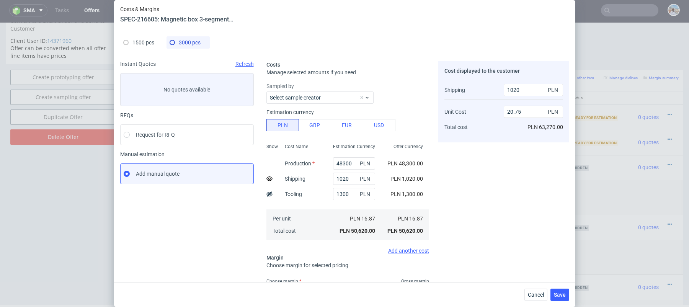
click at [141, 44] on span "1500 pcs" at bounding box center [143, 42] width 22 height 6
type input "26790"
type input "22.71"
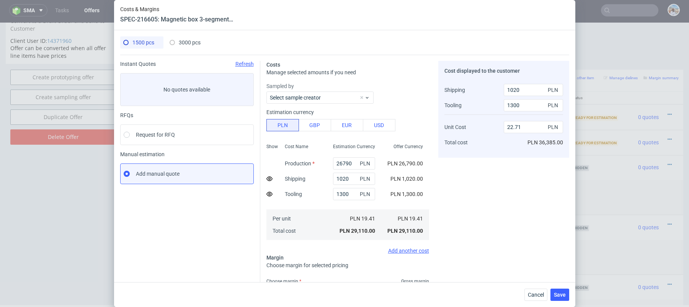
click at [176, 41] on div "3000 pcs" at bounding box center [185, 42] width 31 height 12
type input "48300"
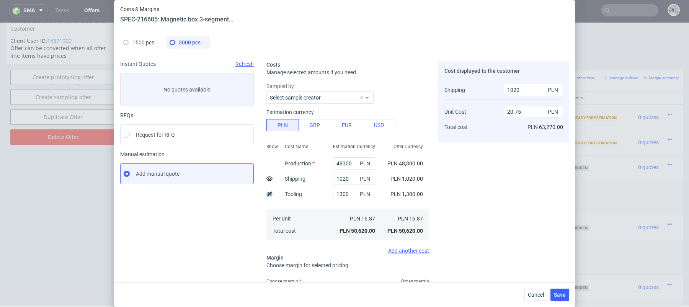
click at [272, 191] on div "Show" at bounding box center [272, 190] width 12 height 101
click at [270, 193] on use at bounding box center [269, 193] width 6 height 5
type input "20.32"
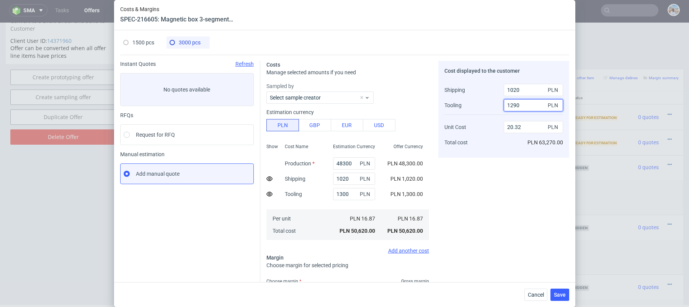
click at [522, 108] on input "1290" at bounding box center [533, 105] width 59 height 12
type input "1300"
click at [421, 104] on div "Sampled by Select sample creator Estimation currency PLN GBP EUR USD Show Cost …" at bounding box center [347, 167] width 163 height 171
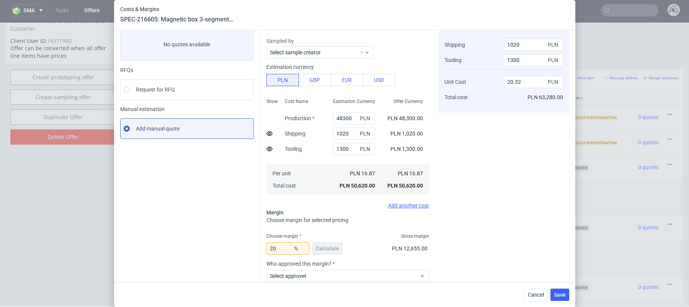
scroll to position [80, 0]
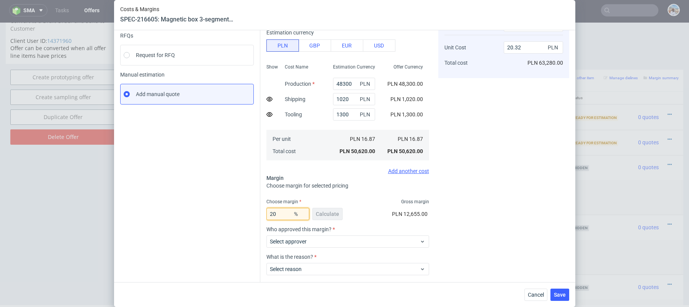
click at [279, 214] on input "20" at bounding box center [287, 214] width 43 height 12
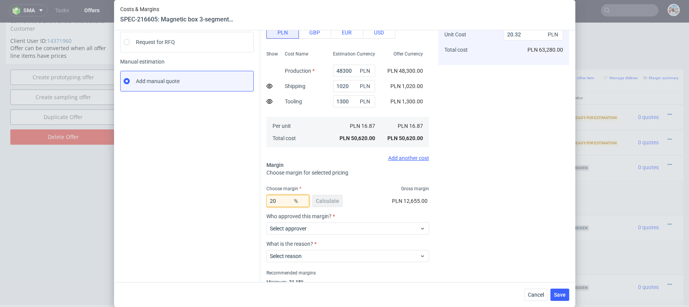
scroll to position [101, 0]
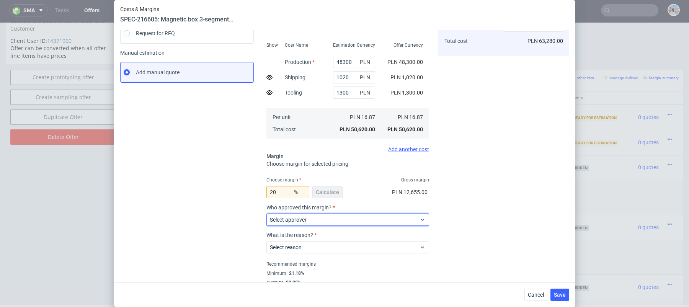
click at [295, 222] on label "Select approver" at bounding box center [288, 220] width 37 height 6
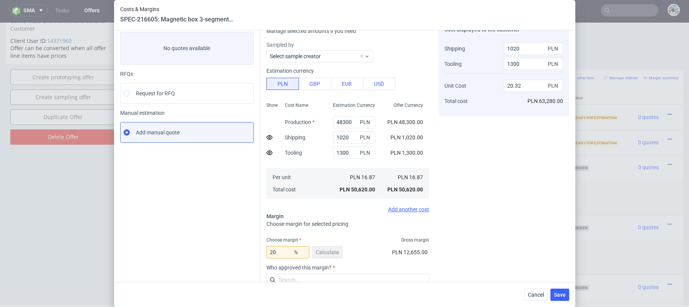
scroll to position [0, 0]
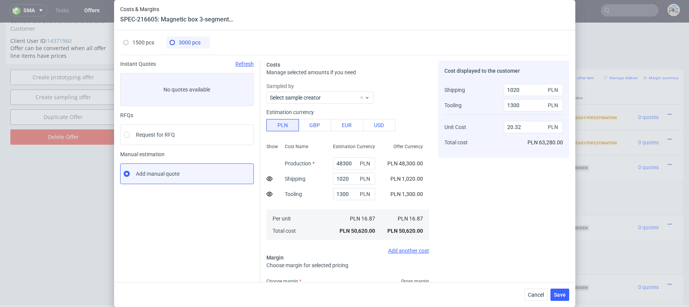
click at [144, 41] on span "1500 pcs" at bounding box center [143, 42] width 22 height 6
type input "26790"
type input "22.71"
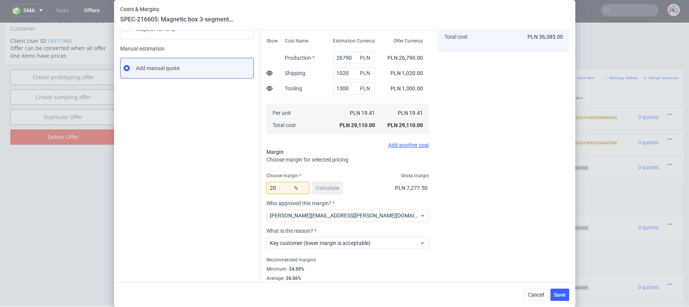
scroll to position [119, 0]
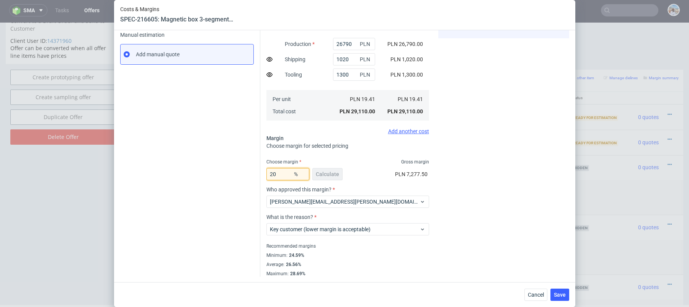
click at [283, 176] on input "20" at bounding box center [287, 174] width 43 height 12
type input "22"
type input "23.33"
click at [229, 174] on div "Instant Quotes Refresh No quotes available RFQs Request for RFQ Manual estimati…" at bounding box center [190, 108] width 140 height 335
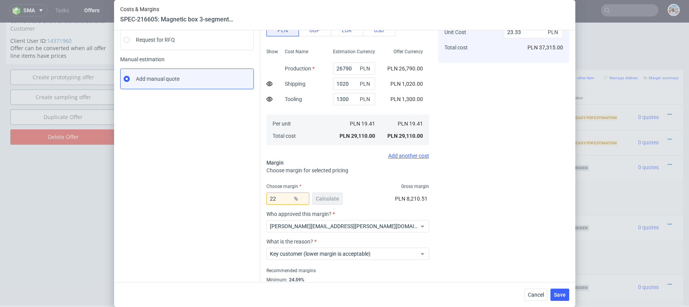
scroll to position [101, 0]
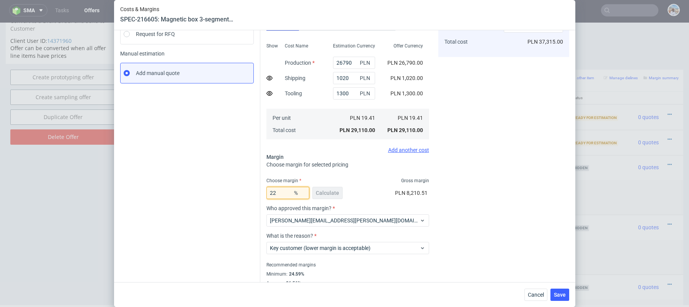
click at [276, 192] on input "22" at bounding box center [287, 193] width 43 height 12
type input "20"
type input "22.71"
type input "2"
type input "10"
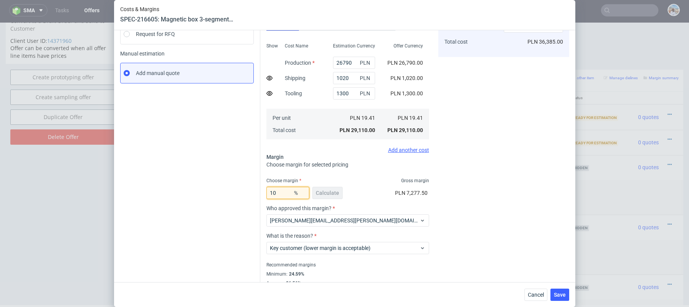
type input "20.02"
type input "115"
type input "-130.92"
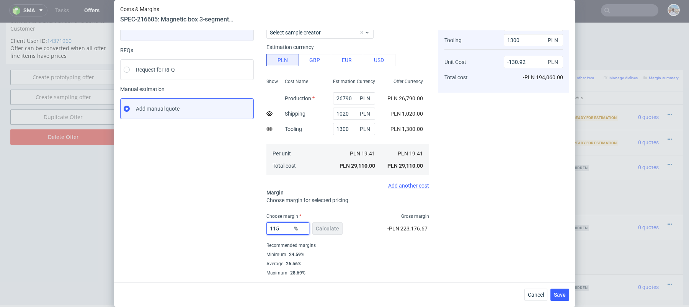
scroll to position [64, 0]
type input "15"
type input "21.28"
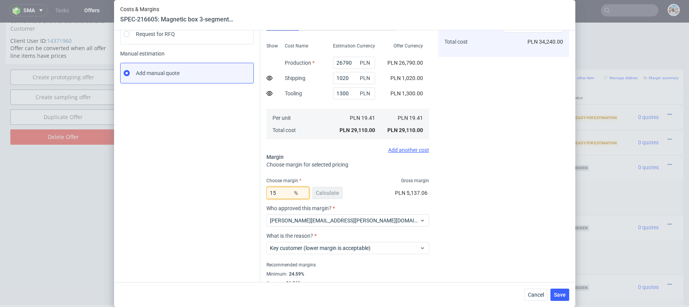
type input "1"
type input "2"
type input "18.26"
type input "20"
type input "22.71"
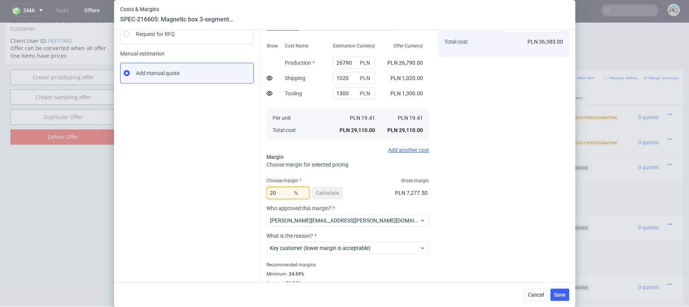
type input "20"
click at [153, 191] on div "Instant Quotes Refresh No quotes available RFQs Request for RFQ Manual estimati…" at bounding box center [190, 127] width 140 height 335
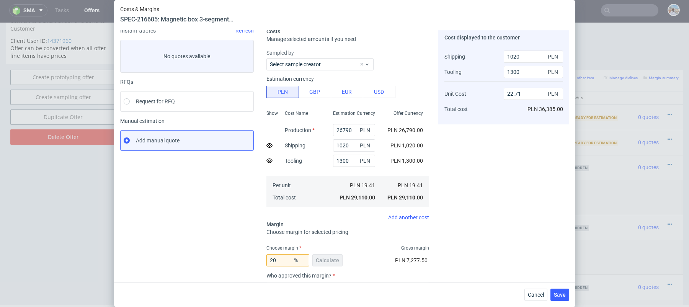
scroll to position [0, 0]
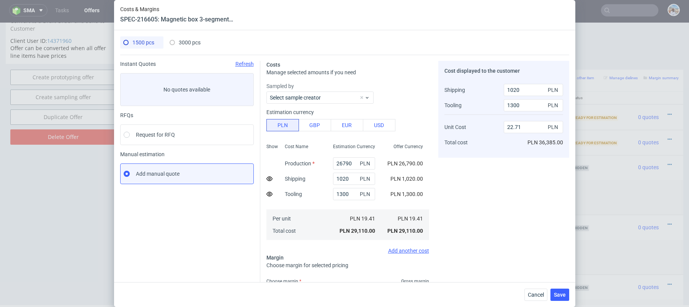
click at [179, 41] on span "3000 pcs" at bounding box center [190, 42] width 22 height 6
type input "48300"
type input "20.32"
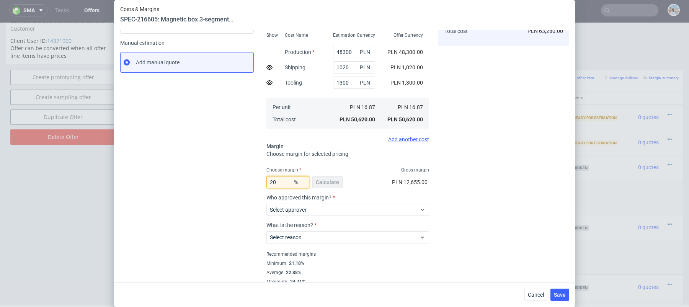
click at [286, 178] on input "20" at bounding box center [287, 182] width 43 height 12
click at [283, 181] on input "20" at bounding box center [287, 182] width 43 height 12
click at [222, 169] on div "Instant Quotes Refresh No quotes available RFQs Request for RFQ Manual estimati…" at bounding box center [190, 116] width 140 height 335
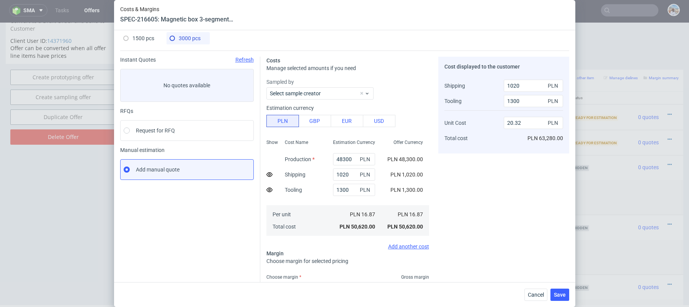
scroll to position [0, 0]
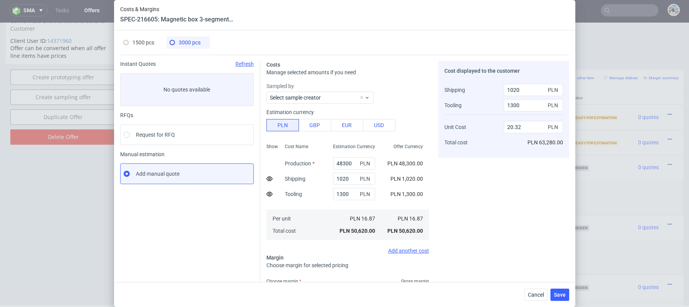
click at [152, 42] on span "1500 pcs" at bounding box center [143, 42] width 22 height 6
type input "26790"
type input "22.71"
click at [189, 52] on div "1500 pcs 3000 pcs" at bounding box center [344, 45] width 449 height 19
click at [189, 41] on span "3000 pcs" at bounding box center [190, 42] width 22 height 6
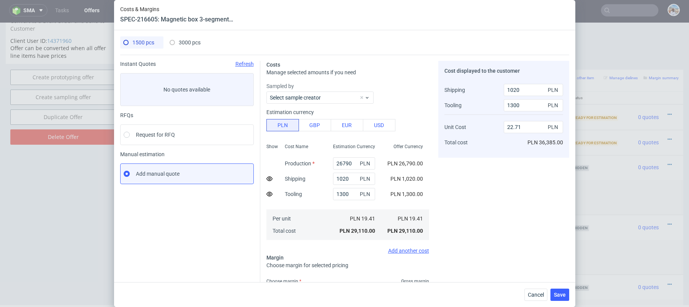
type input "48300"
type input "20.32"
click at [147, 48] on div "1500 pcs" at bounding box center [138, 42] width 31 height 12
type input "26790"
type input "22.71"
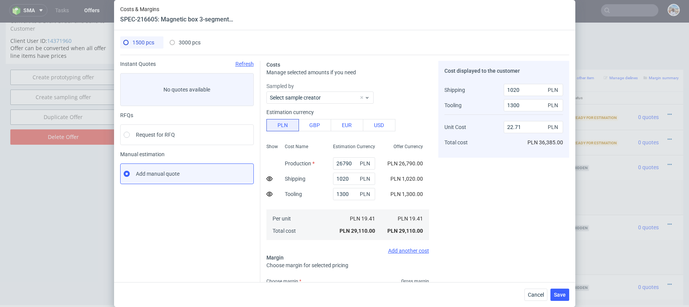
click at [189, 41] on span "3000 pcs" at bounding box center [190, 42] width 22 height 6
type input "48300"
type input "20.32"
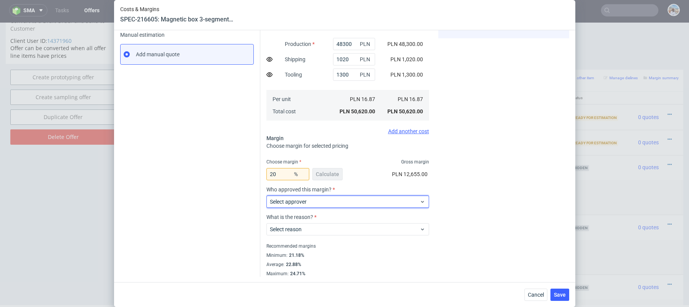
click at [315, 204] on span "Select approver" at bounding box center [345, 202] width 150 height 8
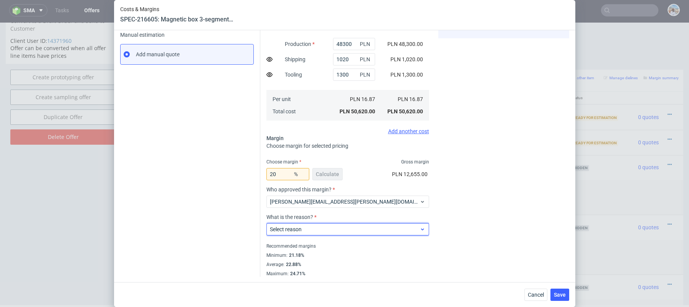
click at [318, 226] on span "Select reason" at bounding box center [345, 229] width 150 height 8
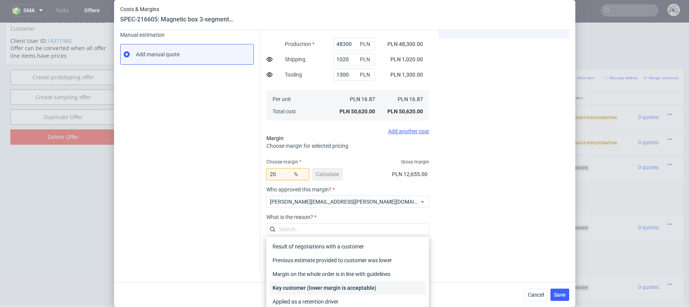
click at [320, 288] on div "Key customer (lower margin is acceptable)" at bounding box center [347, 288] width 156 height 14
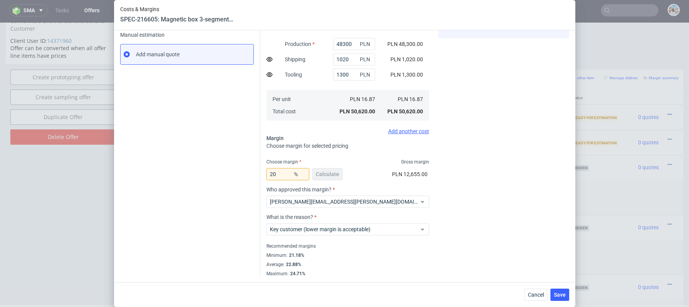
scroll to position [0, 0]
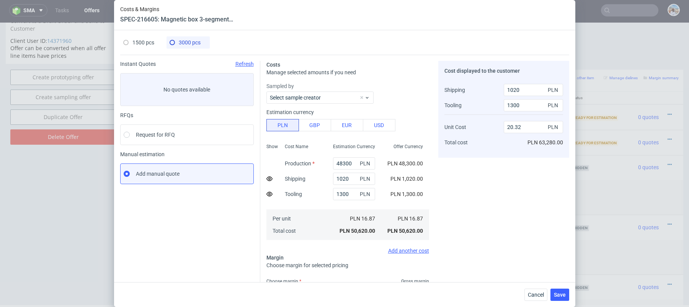
click at [141, 42] on span "1500 pcs" at bounding box center [143, 42] width 22 height 6
type input "26790"
type input "22.71"
click at [185, 44] on span "3000 pcs" at bounding box center [190, 42] width 22 height 6
type input "48300"
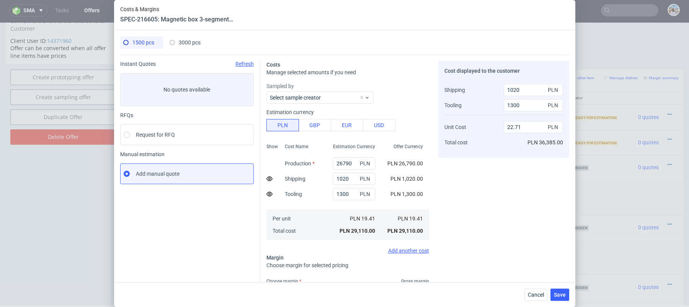
type input "20.32"
click at [145, 40] on span "1500 pcs" at bounding box center [143, 42] width 22 height 6
type input "26790"
type input "22.71"
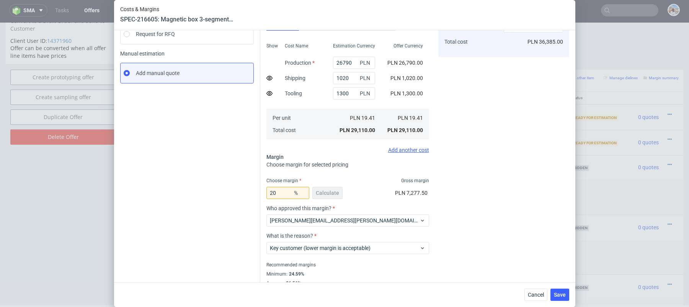
scroll to position [119, 0]
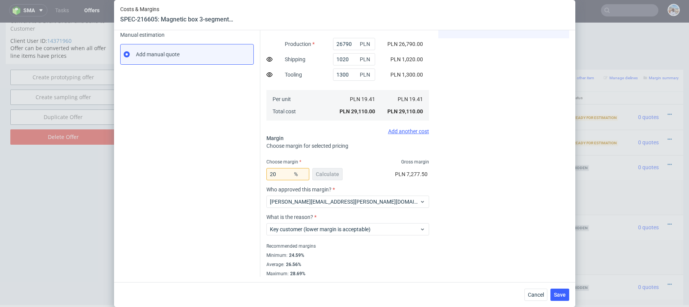
click at [284, 183] on div "20 % Calculate" at bounding box center [305, 175] width 78 height 21
click at [284, 171] on input "20" at bounding box center [287, 174] width 43 height 12
type input "22"
type input "23.33"
click at [204, 184] on div "Instant Quotes Refresh No quotes available RFQs Request for RFQ Manual estimati…" at bounding box center [190, 108] width 140 height 335
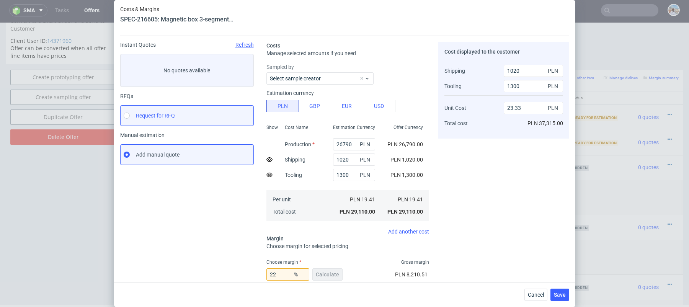
scroll to position [0, 0]
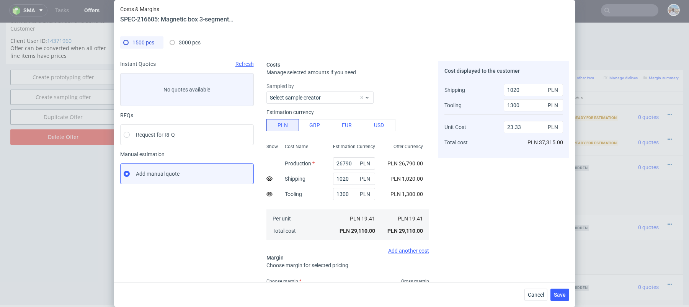
click at [190, 49] on div "1500 pcs 3000 pcs" at bounding box center [344, 45] width 449 height 19
click at [189, 39] on div "3000 pcs" at bounding box center [185, 42] width 31 height 12
type input "48300"
type input "20"
type input "20.32"
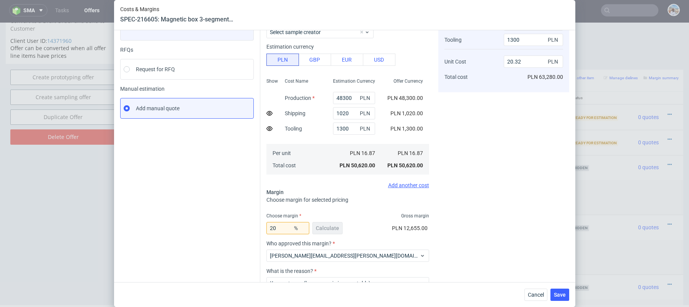
scroll to position [101, 0]
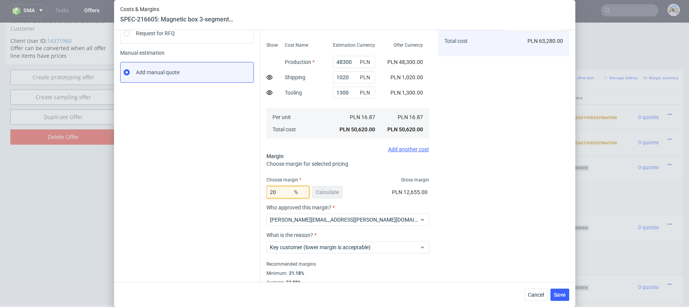
click at [287, 190] on input "20" at bounding box center [287, 192] width 43 height 12
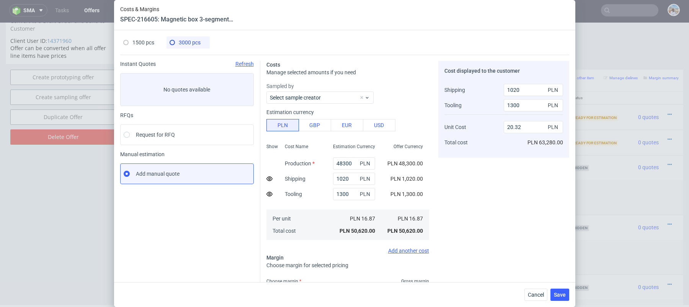
click at [146, 39] on span "1500 pcs" at bounding box center [143, 42] width 22 height 6
type input "26790"
type input "22"
type input "23.33"
click at [186, 39] on span "3000 pcs" at bounding box center [190, 42] width 22 height 6
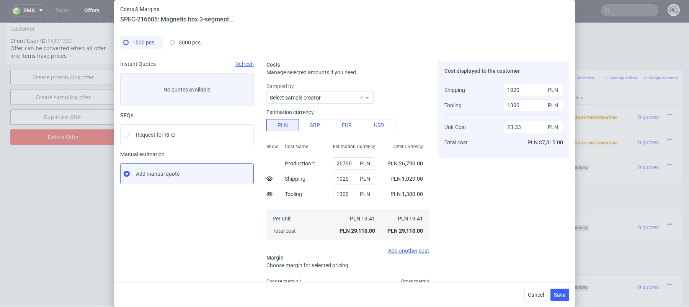
type input "48300"
type input "20"
type input "20.32"
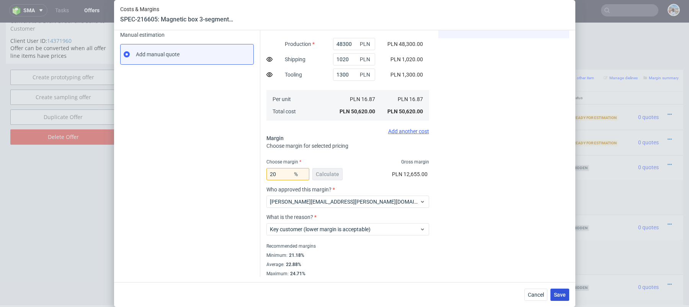
click at [558, 295] on span "Save" at bounding box center [560, 294] width 12 height 5
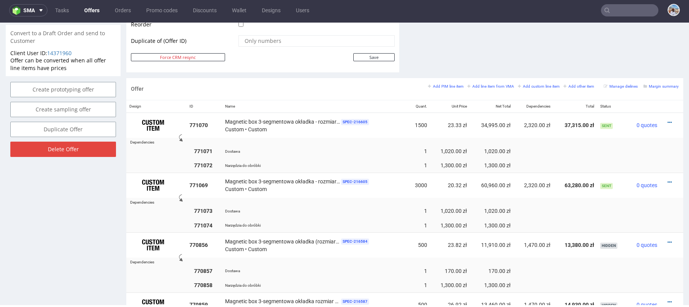
scroll to position [400, 0]
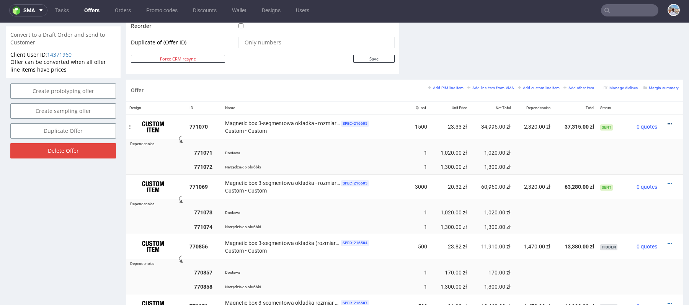
click at [667, 121] on icon at bounding box center [669, 123] width 4 height 5
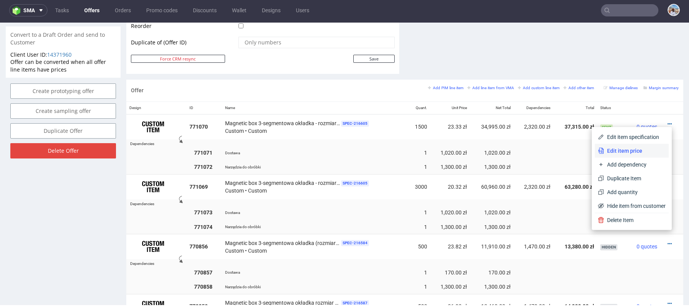
click at [617, 155] on li "Edit item price" at bounding box center [632, 151] width 74 height 14
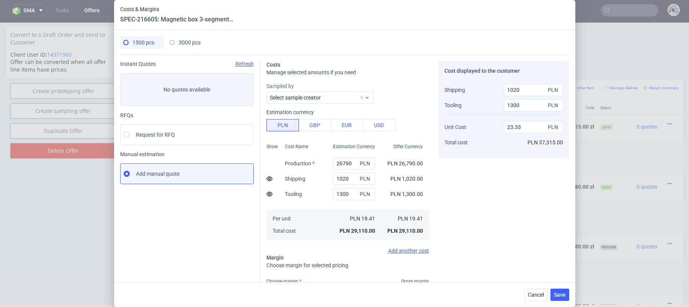
click at [186, 40] on span "3000 pcs" at bounding box center [190, 42] width 22 height 6
type input "48300"
type input "20"
type input "20.32"
click at [136, 42] on span "1500 pcs" at bounding box center [143, 42] width 22 height 6
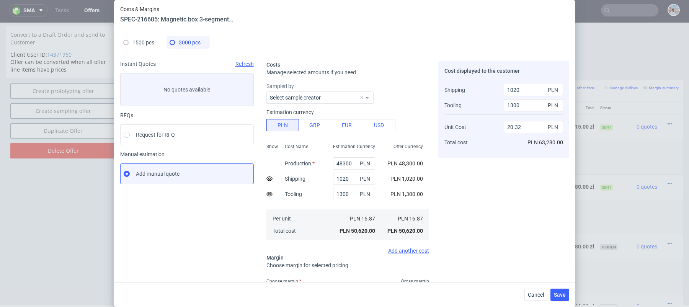
type input "26790"
type input "22"
type input "23.33"
click at [527, 299] on button "Cancel" at bounding box center [535, 295] width 23 height 12
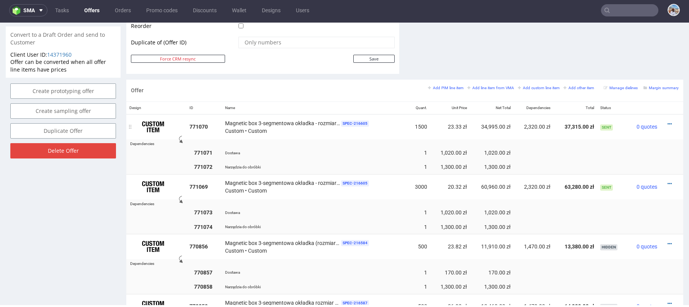
click at [664, 120] on div at bounding box center [669, 124] width 12 height 8
click at [667, 121] on icon at bounding box center [669, 123] width 4 height 5
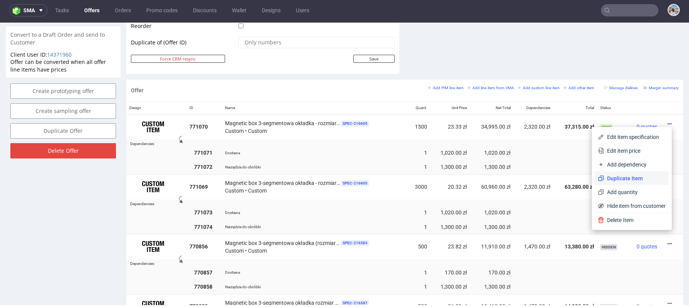
click at [621, 183] on li "Duplicate Item" at bounding box center [632, 178] width 74 height 14
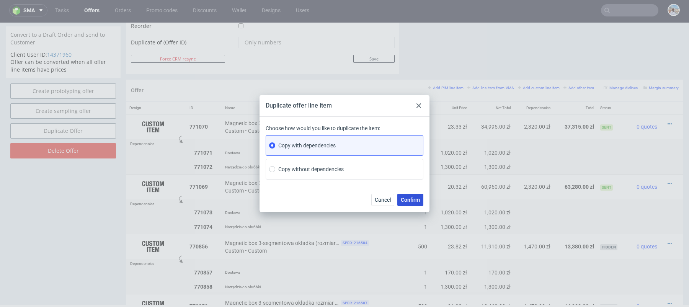
click at [407, 199] on span "Confirm" at bounding box center [410, 199] width 19 height 5
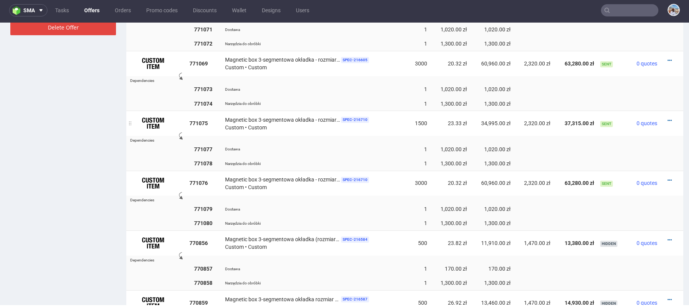
scroll to position [522, 0]
click at [667, 119] on icon at bounding box center [669, 121] width 4 height 5
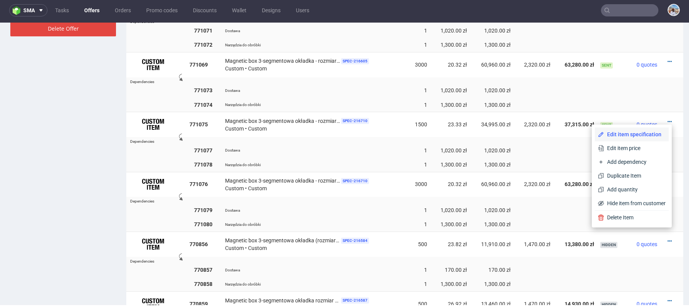
click at [637, 140] on li "Edit item specification" at bounding box center [632, 134] width 74 height 14
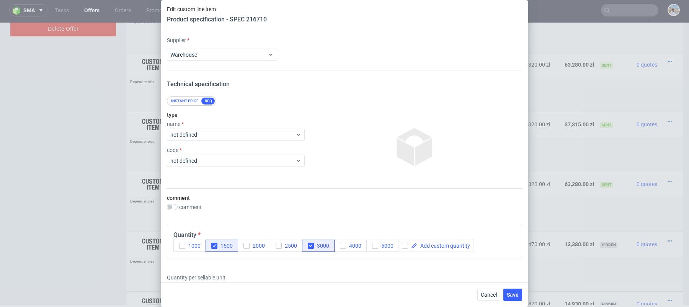
scroll to position [365, 0]
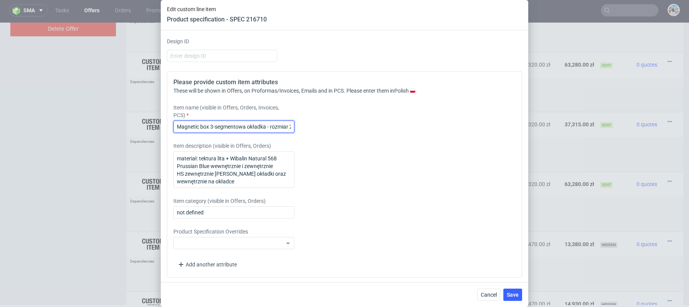
click at [217, 126] on input "Magnetic box 3-segmentowa okładka - rozmiar 245x245x90mm zewnętrznie (L1)" at bounding box center [233, 127] width 121 height 12
paste input "konstrukcja denko wieko"
click at [176, 127] on input "konstrukcja denko wieko" at bounding box center [233, 127] width 121 height 12
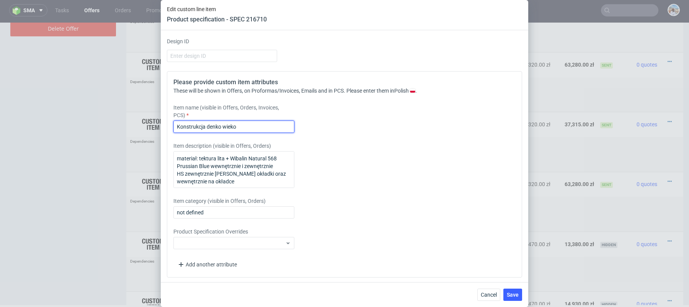
click at [255, 125] on input "Konstrukcja denko wieko" at bounding box center [233, 127] width 121 height 12
paste input "rozmiar 245x245x90mm zewnętrznie (L1)"
type input "Konstrukcja denko wieko - rozmiar 245x245x90mm zewnętrznie (L1)"
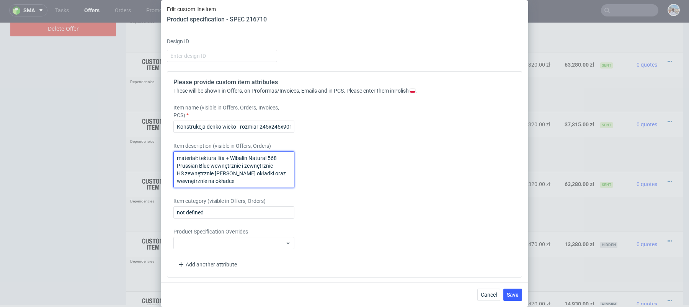
drag, startPoint x: 238, startPoint y: 184, endPoint x: 162, endPoint y: 128, distance: 94.4
click at [162, 128] on div "Supplier Warehouse Technical specification Instant price RFQ type name not defi…" at bounding box center [344, 156] width 367 height 252
paste textarea "na zewnętrznej i wewnętrznej stronie wieczka"
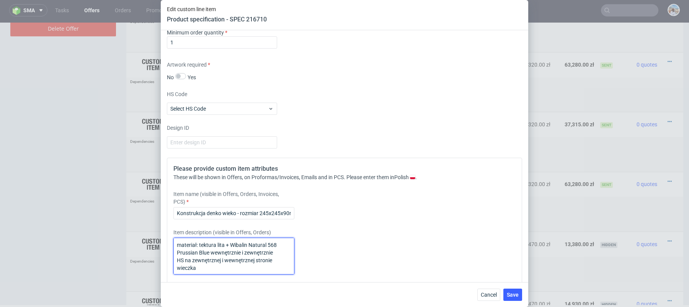
scroll to position [196, 0]
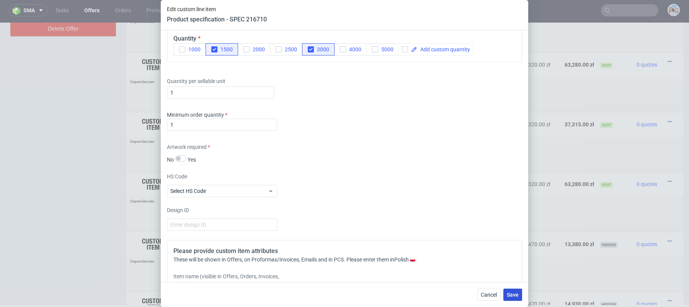
type textarea "materiał: tektura lita + Wibalin Natural 568 Prussian Blue wewnętrznie i zewnęt…"
click at [514, 297] on span "Save" at bounding box center [513, 294] width 12 height 5
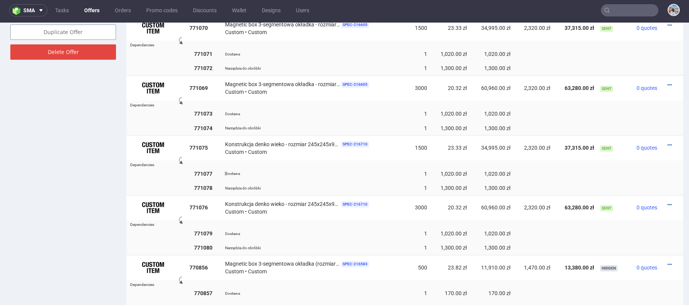
scroll to position [515, 0]
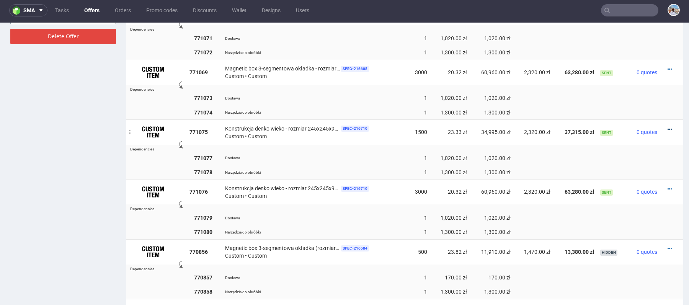
click at [667, 128] on icon at bounding box center [669, 129] width 4 height 5
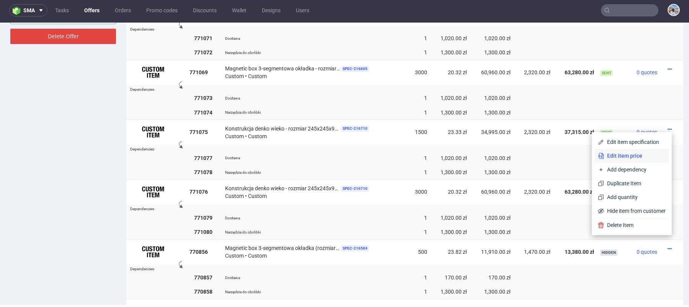
click at [629, 153] on span "Edit item price" at bounding box center [635, 156] width 62 height 8
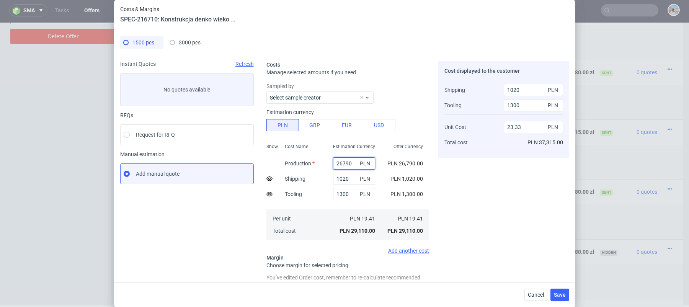
click at [354, 163] on input "26790" at bounding box center [354, 163] width 42 height 12
paste input "29 94"
type input "29 940"
type input "0.44"
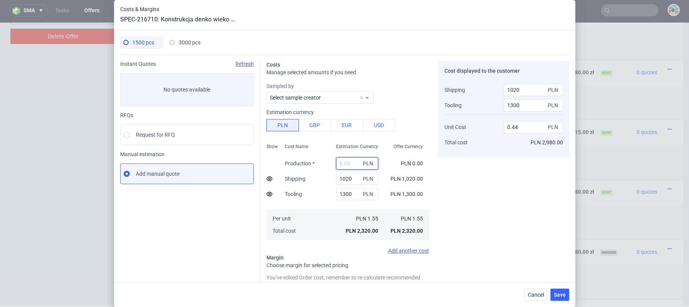
click at [344, 163] on input "text" at bounding box center [357, 163] width 42 height 12
paste input "29 940"
click at [347, 163] on input "29 940" at bounding box center [357, 163] width 42 height 12
type input "29940"
type input "26.03"
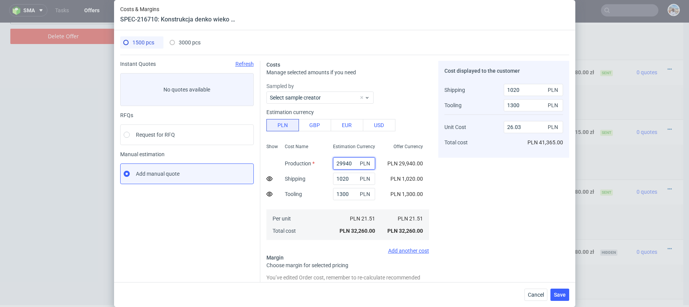
type input "29940"
click at [344, 195] on input "1300" at bounding box center [354, 194] width 42 height 12
type input "1400"
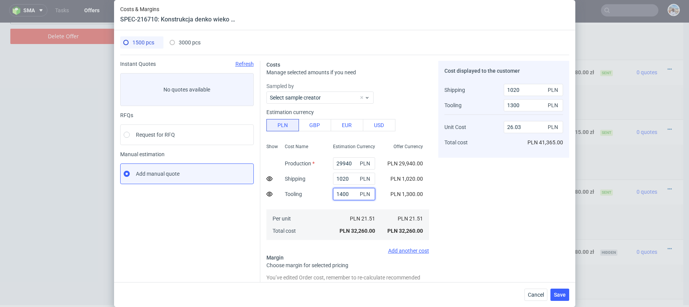
type input "1395"
type input "26.04"
type input "1400"
click at [189, 43] on span "3000 pcs" at bounding box center [190, 42] width 22 height 6
type input "48300"
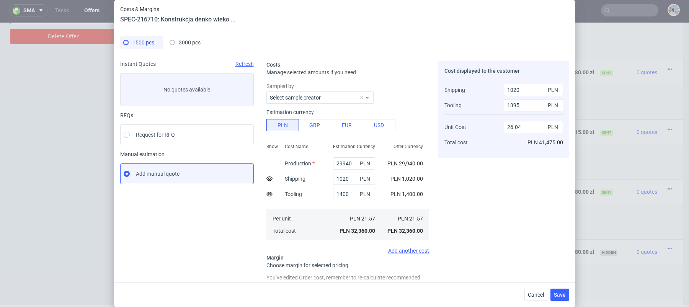
type input "1300"
type input "20"
type input "1300"
type input "20.32"
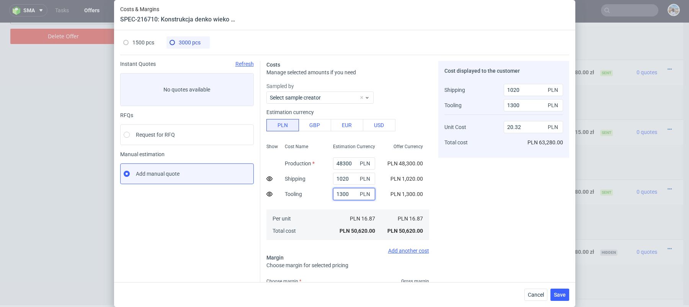
click at [339, 191] on input "1300" at bounding box center [354, 194] width 42 height 12
type input "1"
type input "0"
type input "20.21"
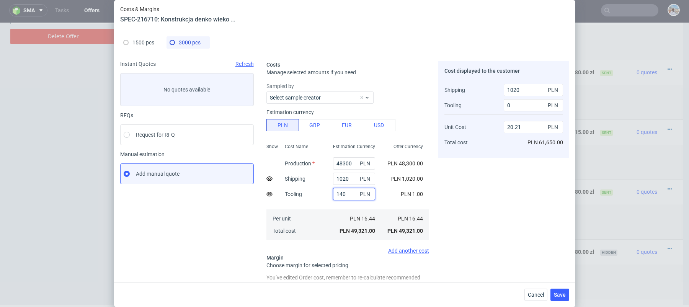
type input "1400"
type input "1410"
type input "20.33"
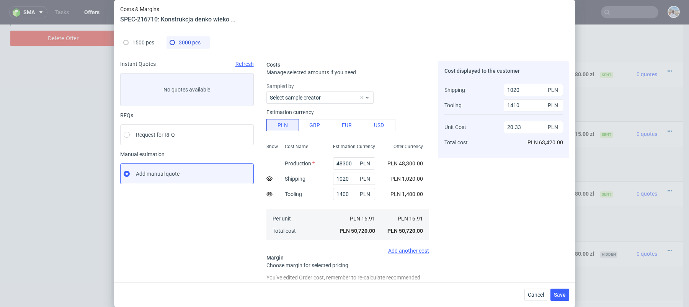
scroll to position [2, 0]
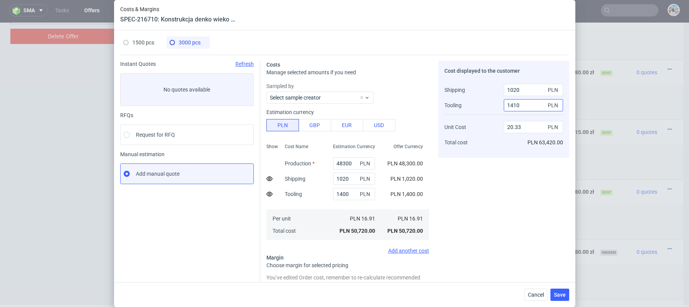
type input "1400"
click at [526, 107] on input "1410" at bounding box center [533, 105] width 59 height 12
type input "14"
type input "20.75"
type input "1400"
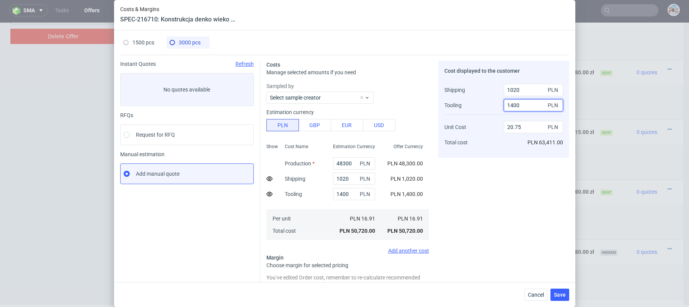
type input "20.33"
type input "1400"
click at [142, 33] on div "1500 pcs 3000 pcs Instant Quotes Refresh No quotes available RFQs Request for R…" at bounding box center [344, 156] width 461 height 252
click at [144, 43] on span "1500 pcs" at bounding box center [143, 42] width 22 height 6
type input "29940"
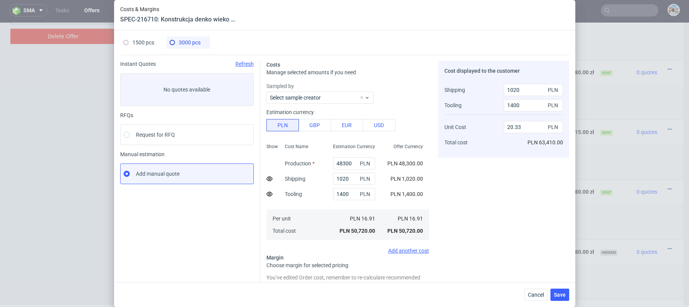
type input "22"
type input "1395"
type input "26.04"
click at [516, 99] on input "1395" at bounding box center [533, 105] width 59 height 12
click at [516, 106] on input "1395" at bounding box center [533, 105] width 59 height 12
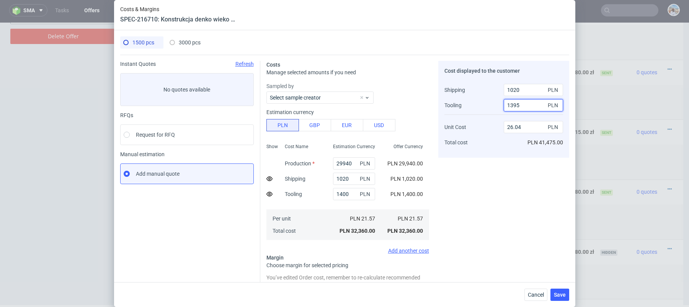
click at [516, 106] on input "1395" at bounding box center [533, 105] width 59 height 12
type input "1400"
drag, startPoint x: 189, startPoint y: 44, endPoint x: 200, endPoint y: 47, distance: 11.6
click at [189, 44] on span "3000 pcs" at bounding box center [190, 42] width 22 height 6
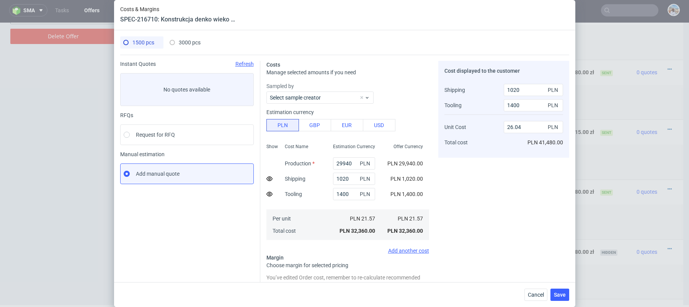
type input "48300"
type input "20"
type input "20.33"
click at [356, 167] on input "48300" at bounding box center [354, 163] width 42 height 12
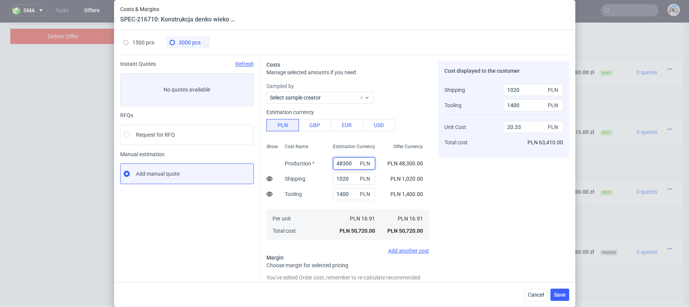
paste input "53 610 p"
type input "53 610 p"
type input "0.2"
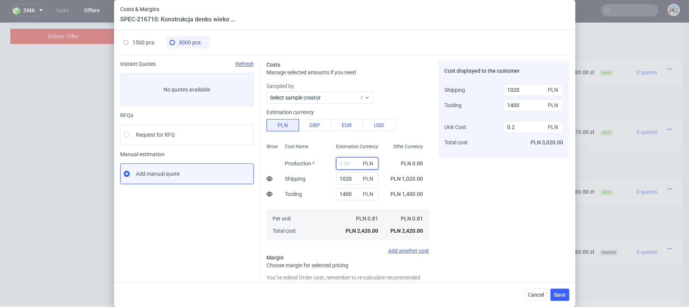
click at [347, 165] on input "text" at bounding box center [357, 163] width 42 height 12
paste input "53 610 p"
click at [346, 162] on input "53 610 p" at bounding box center [357, 163] width 42 height 12
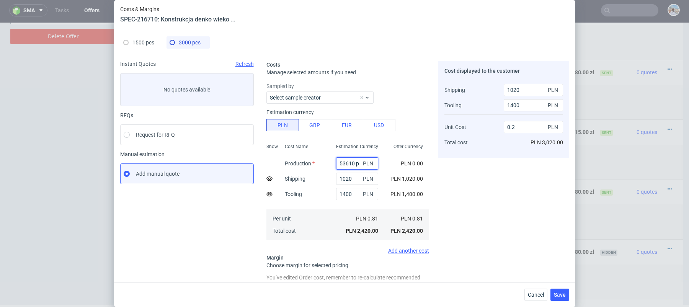
click at [358, 166] on input "53610 p" at bounding box center [357, 163] width 42 height 12
type input "5361"
type input "2.44"
type input "53610"
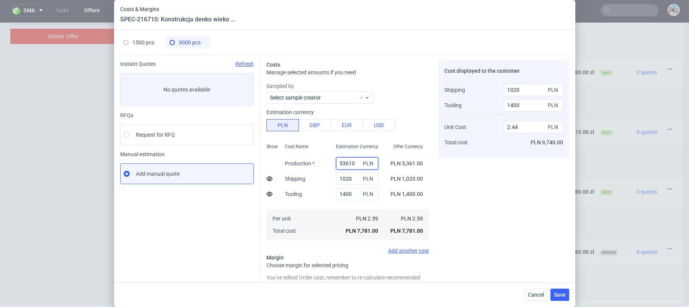
type input "22.54"
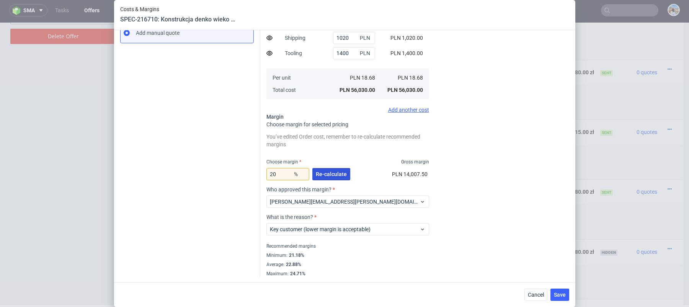
click at [329, 178] on button "Re-calculate" at bounding box center [331, 174] width 38 height 12
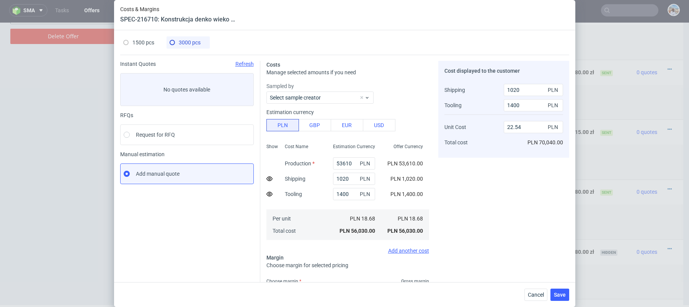
click at [142, 42] on span "1500 pcs" at bounding box center [143, 42] width 22 height 6
type input "29940"
type input "22"
type input "26.04"
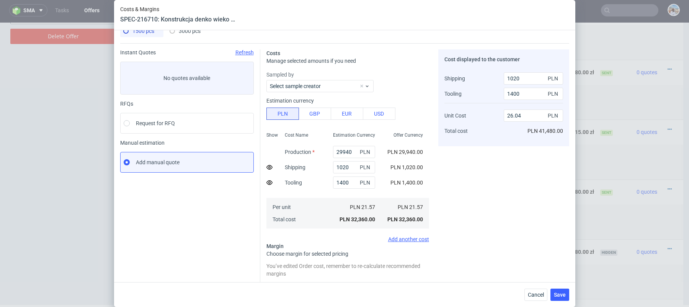
scroll to position [141, 0]
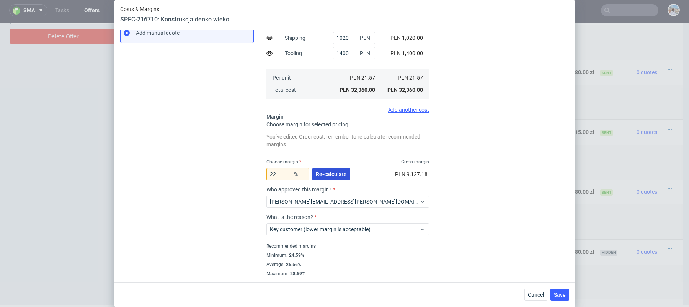
click at [328, 174] on span "Re-calculate" at bounding box center [331, 173] width 31 height 5
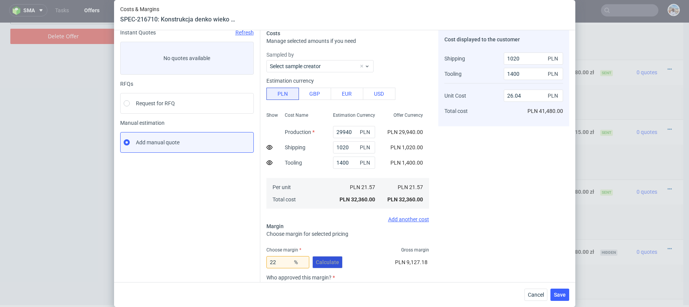
scroll to position [0, 0]
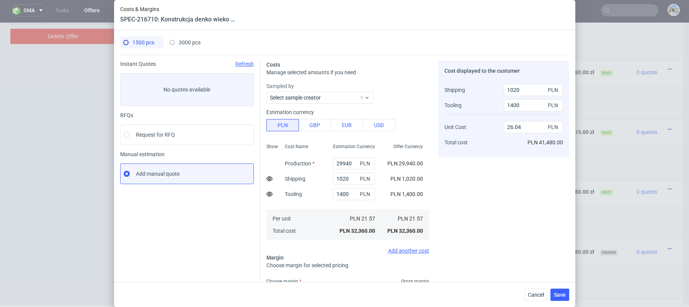
click at [182, 42] on span "3000 pcs" at bounding box center [190, 42] width 22 height 6
type input "53610"
type input "20"
type input "22.54"
click at [147, 42] on span "1500 pcs" at bounding box center [143, 42] width 22 height 6
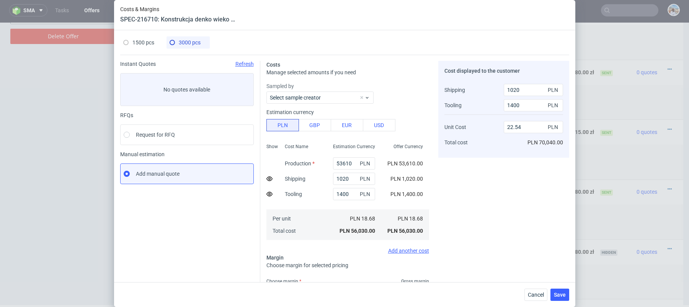
type input "29940"
type input "22"
type input "26.04"
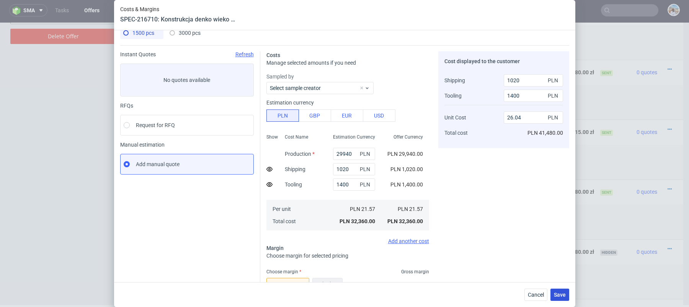
click at [560, 296] on span "Save" at bounding box center [560, 294] width 12 height 5
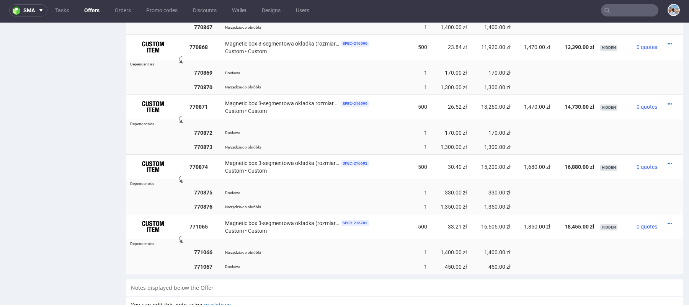
scroll to position [1125, 0]
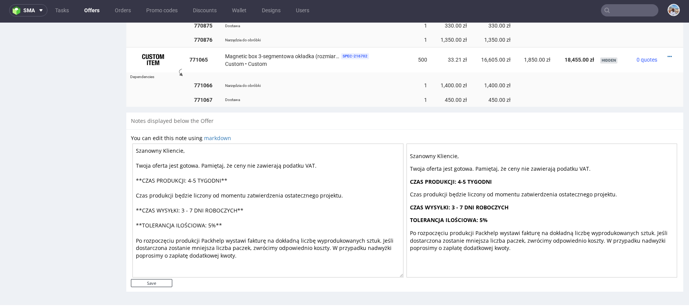
click at [161, 275] on div "Szanowny Kliencie, Twoja oferta jest gotowa. Pamiętaj, że ceny nie zawierają po…" at bounding box center [405, 210] width 548 height 137
click at [162, 280] on input "Save" at bounding box center [151, 283] width 41 height 8
type input "In progress..."
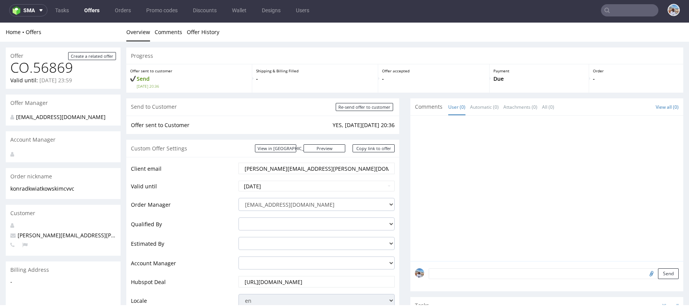
scroll to position [0, 0]
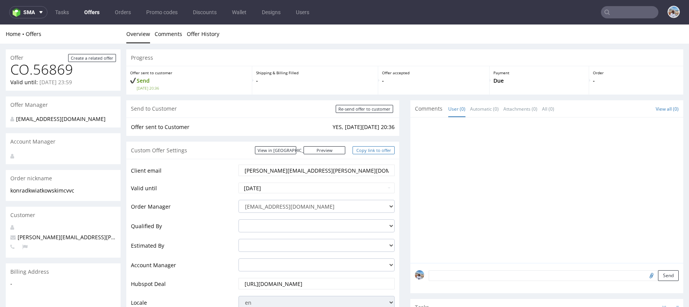
click at [360, 150] on link "Copy link to offer" at bounding box center [373, 150] width 42 height 8
click at [358, 151] on link "Copy link to offer" at bounding box center [373, 150] width 42 height 8
